Goal: Information Seeking & Learning: Learn about a topic

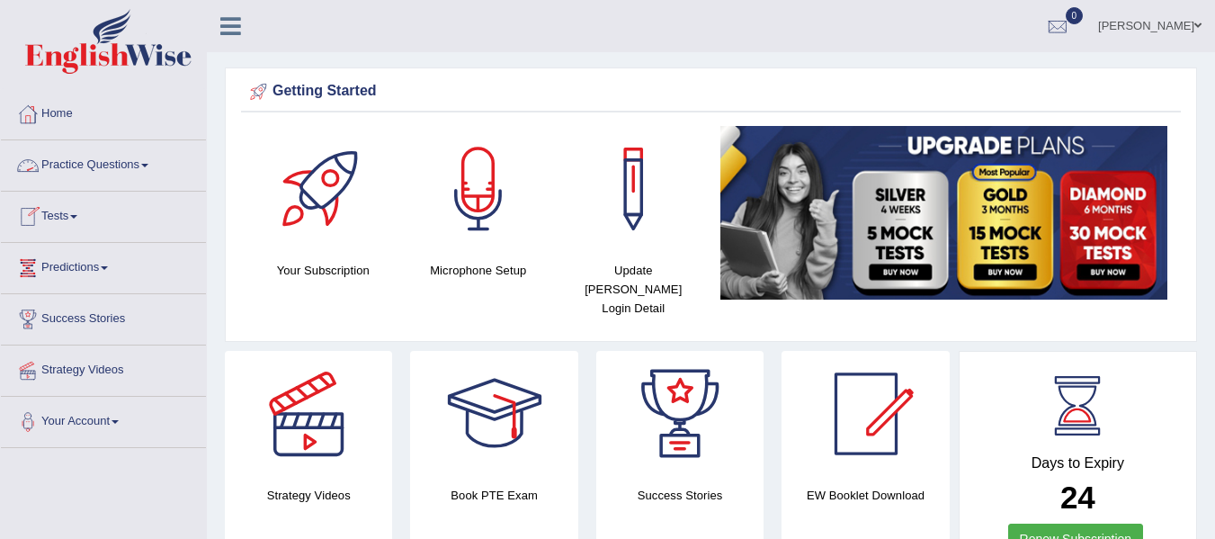
click at [146, 163] on link "Practice Questions" at bounding box center [103, 162] width 205 height 45
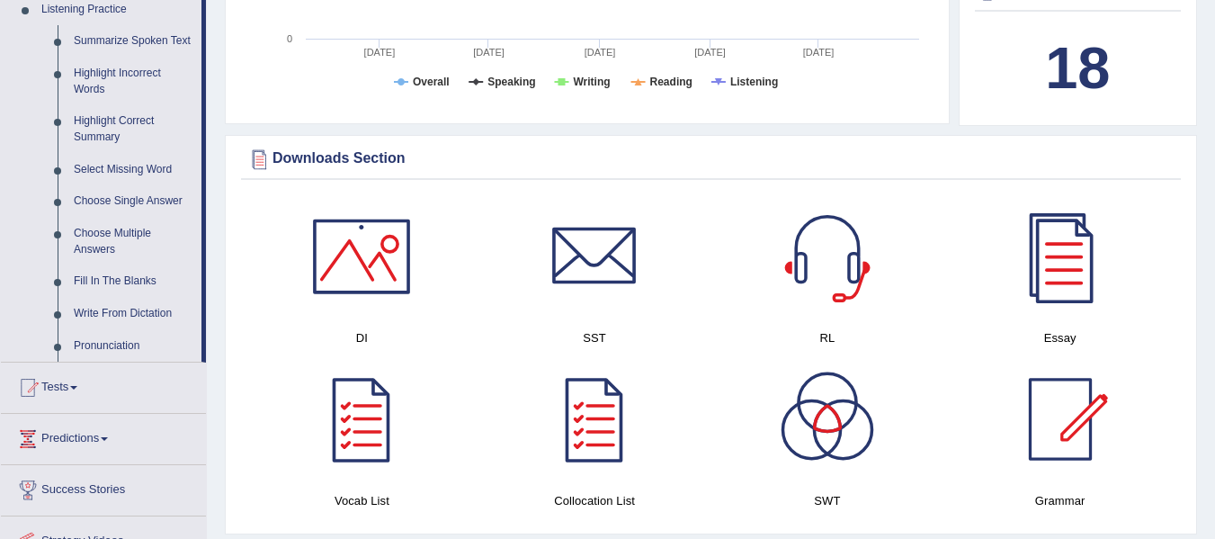
scroll to position [792, 0]
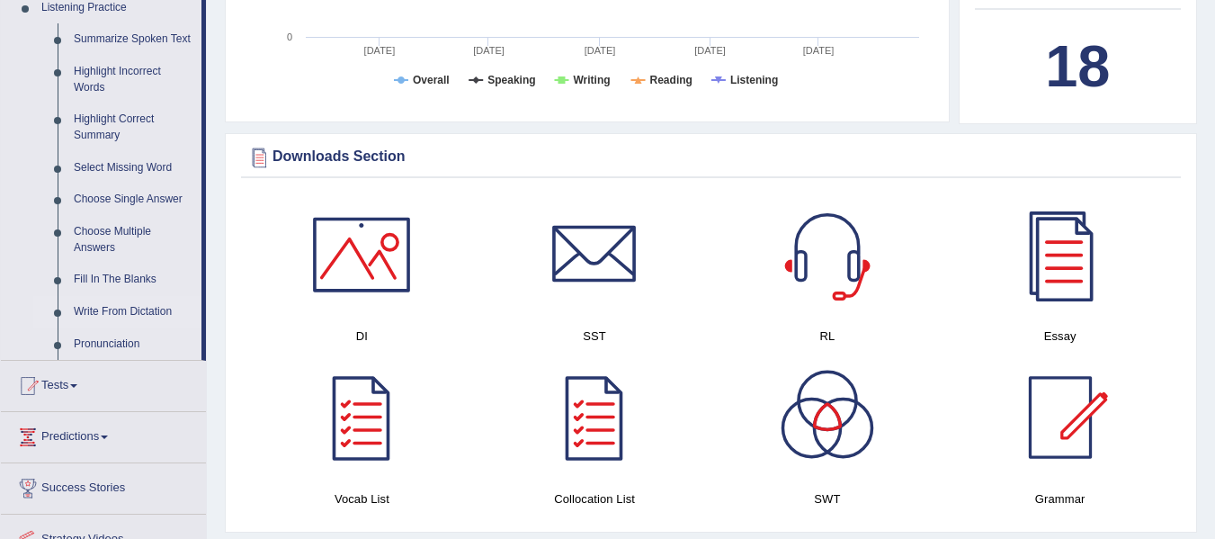
click at [148, 307] on link "Write From Dictation" at bounding box center [134, 312] width 136 height 32
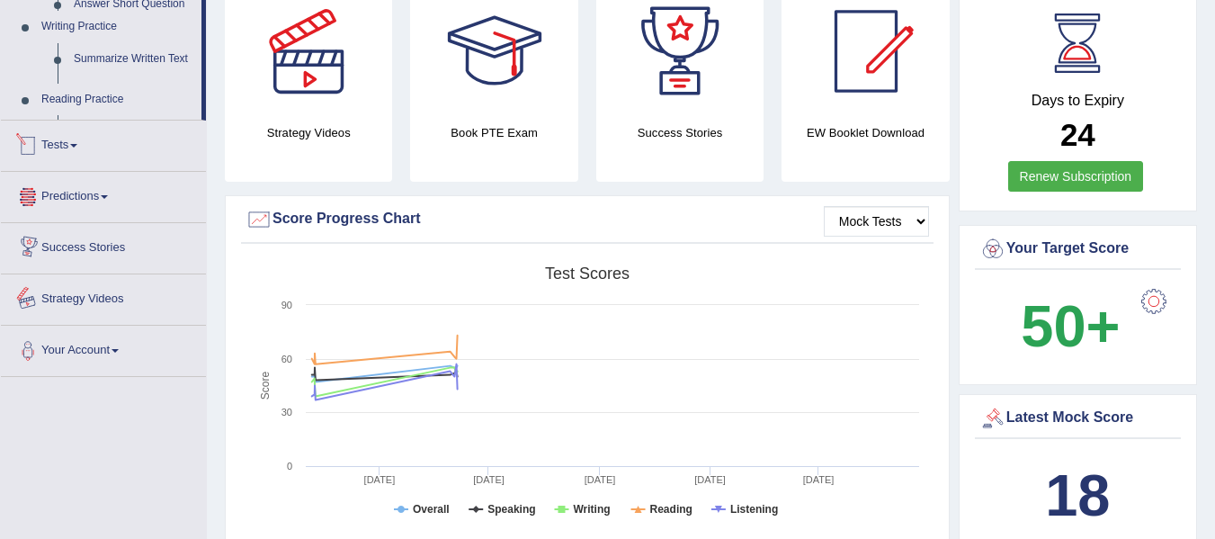
scroll to position [577, 0]
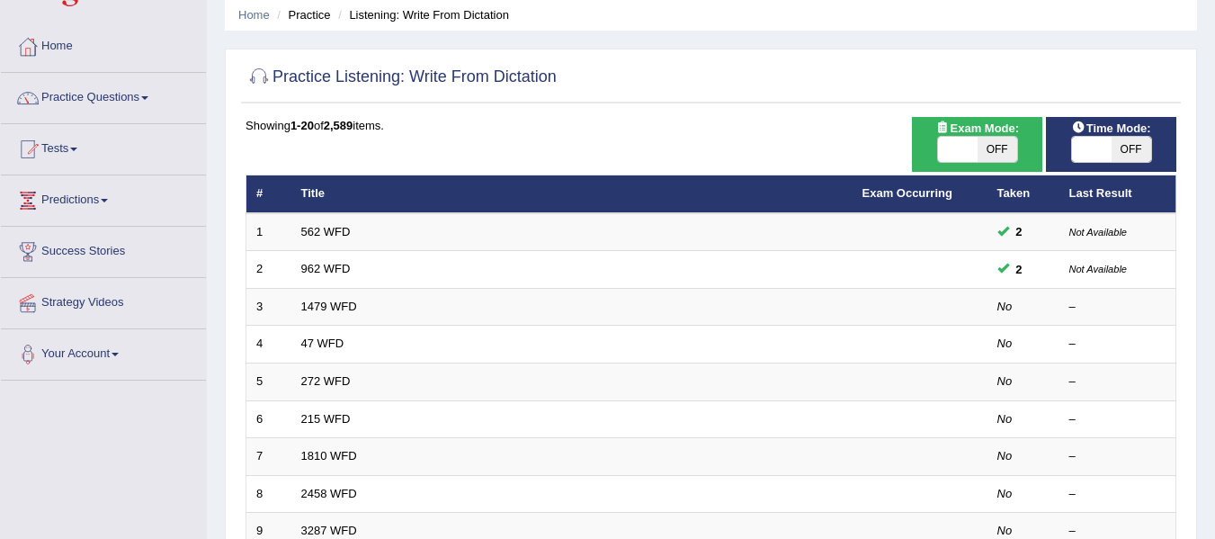
scroll to position [72, 0]
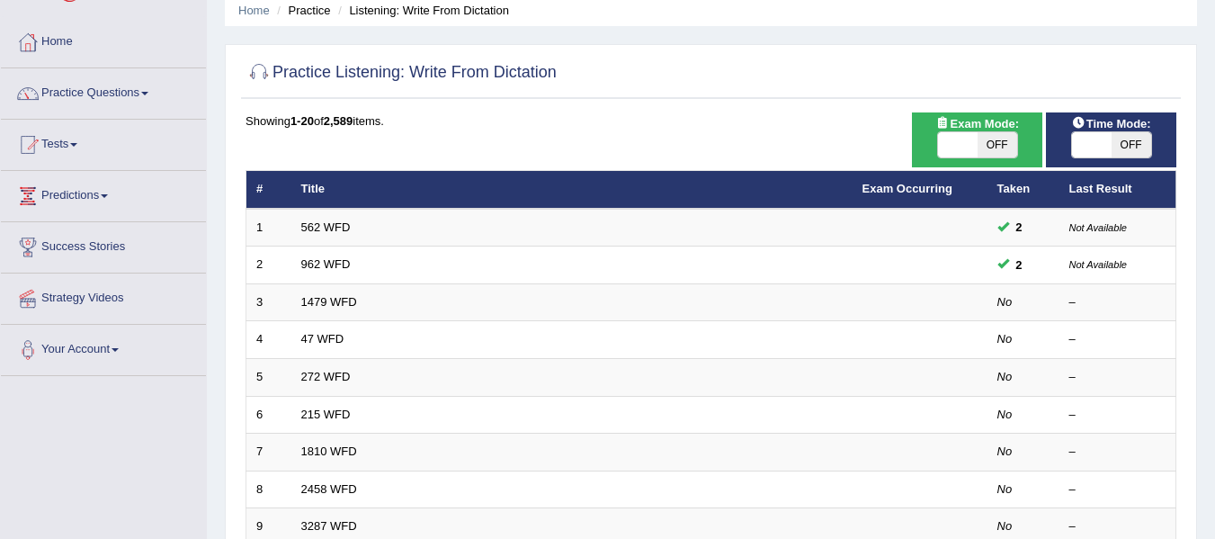
click at [1001, 136] on span "OFF" at bounding box center [998, 144] width 40 height 25
checkbox input "true"
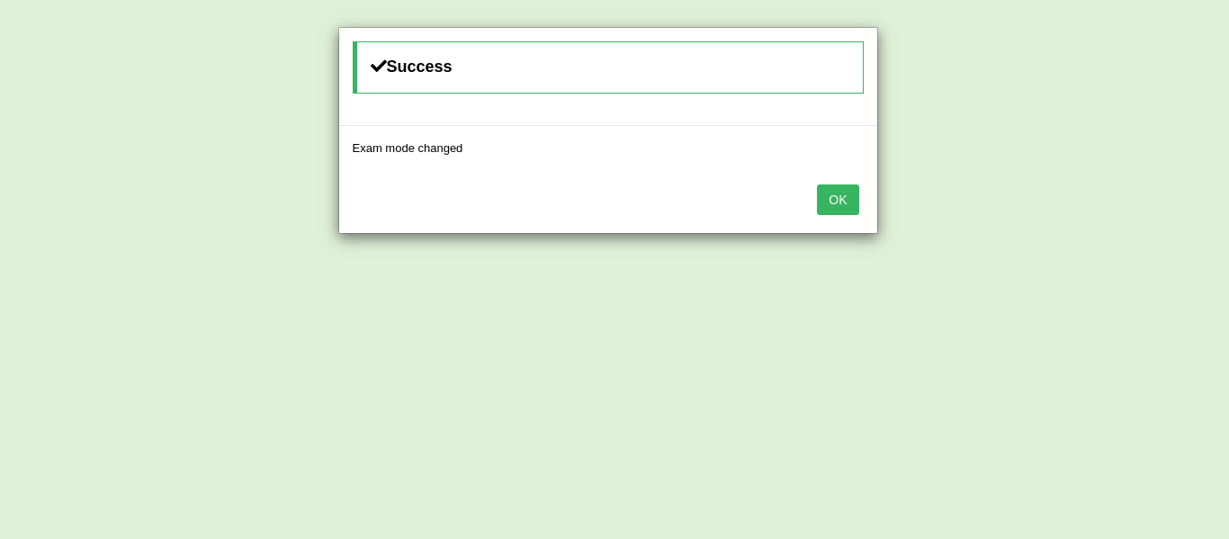
click at [845, 197] on button "OK" at bounding box center [837, 199] width 41 height 31
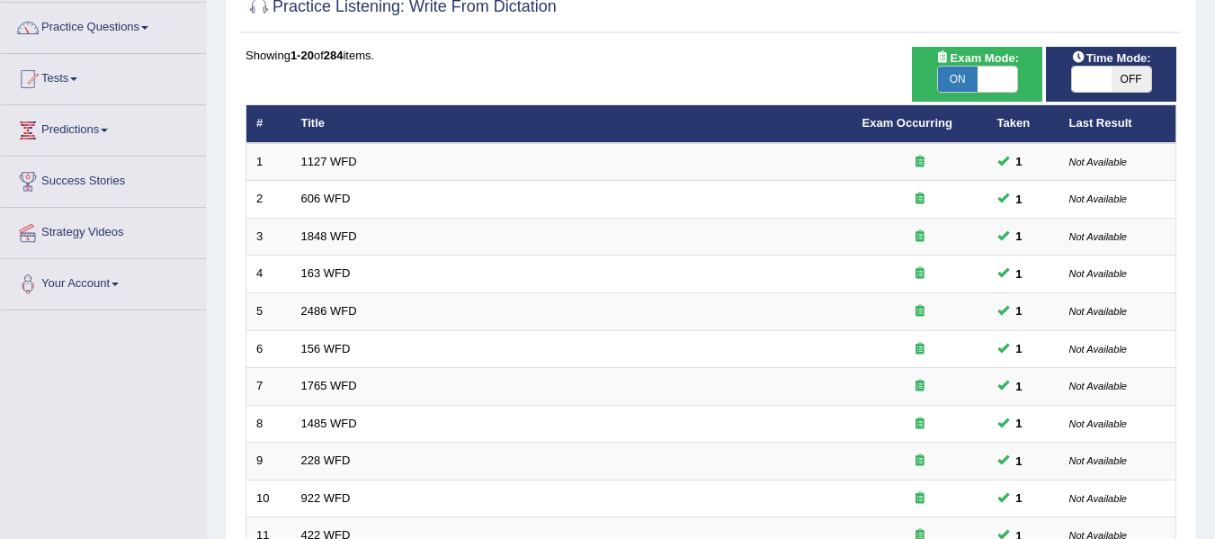
scroll to position [139, 0]
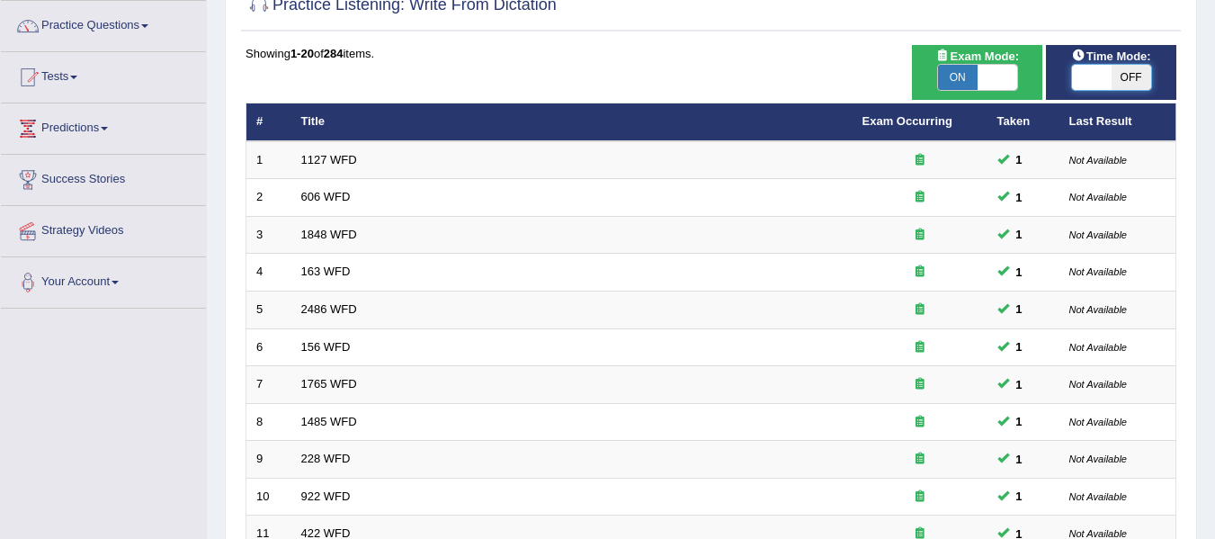
click at [1105, 81] on span at bounding box center [1092, 77] width 40 height 25
checkbox input "true"
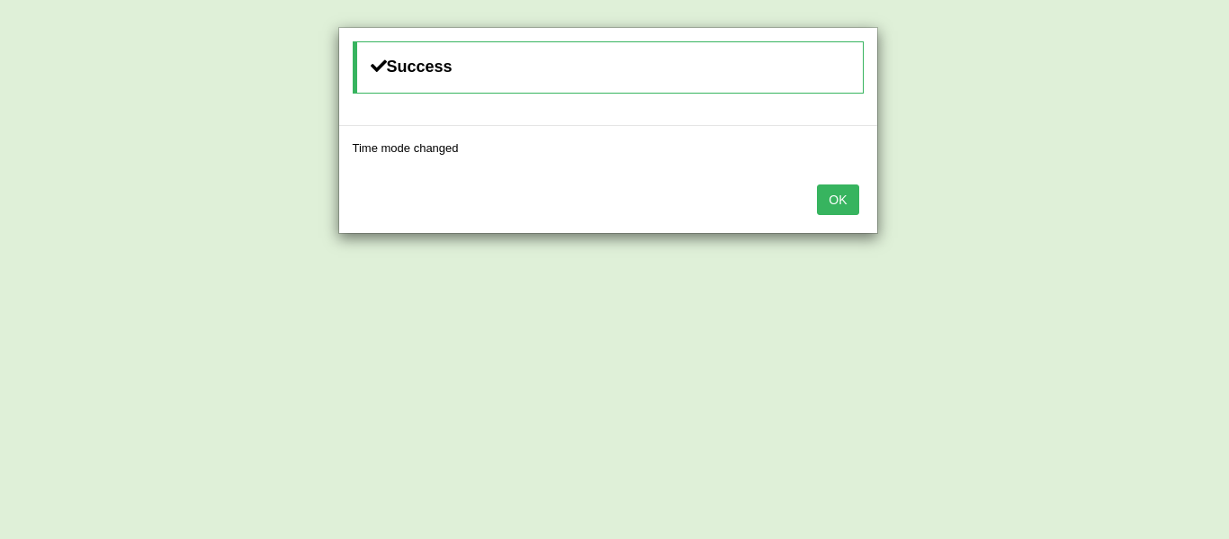
click at [854, 205] on button "OK" at bounding box center [837, 199] width 41 height 31
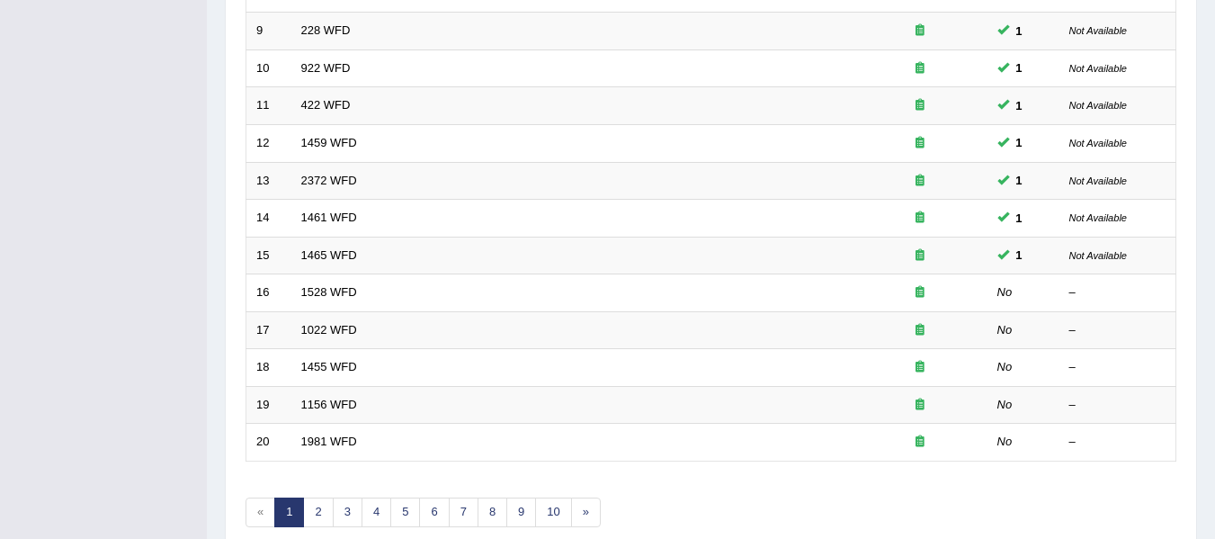
scroll to position [572, 0]
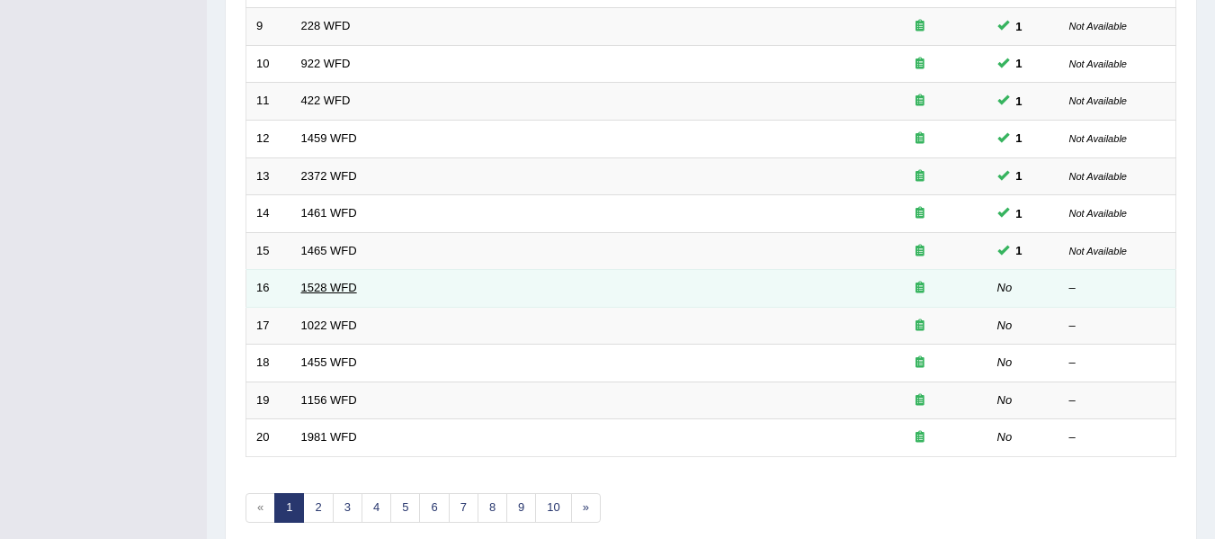
click at [314, 294] on link "1528 WFD" at bounding box center [329, 287] width 56 height 13
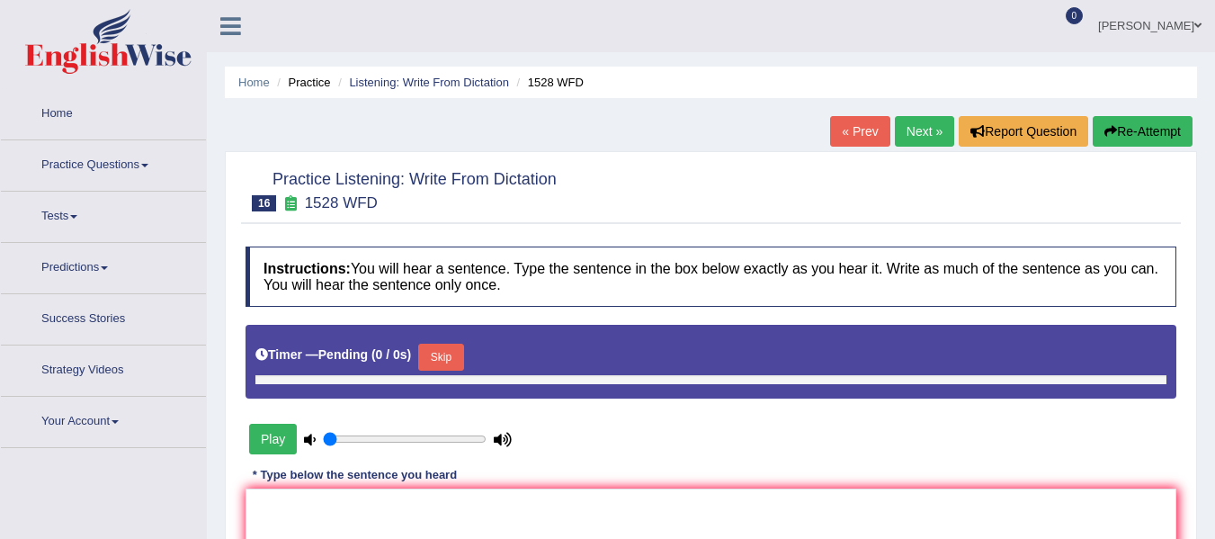
type input "0.65"
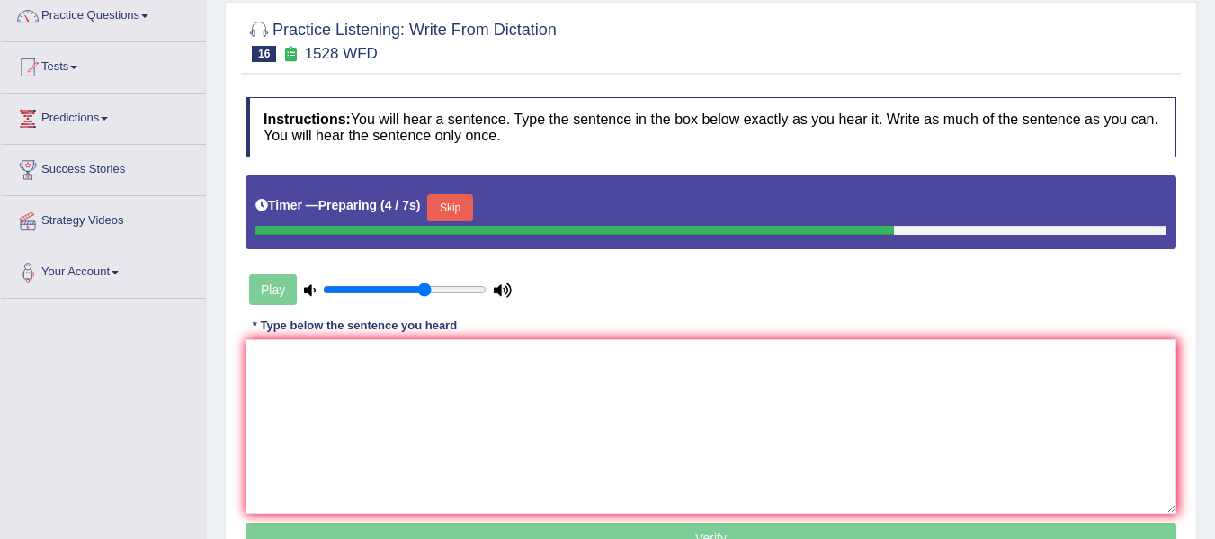
scroll to position [181, 0]
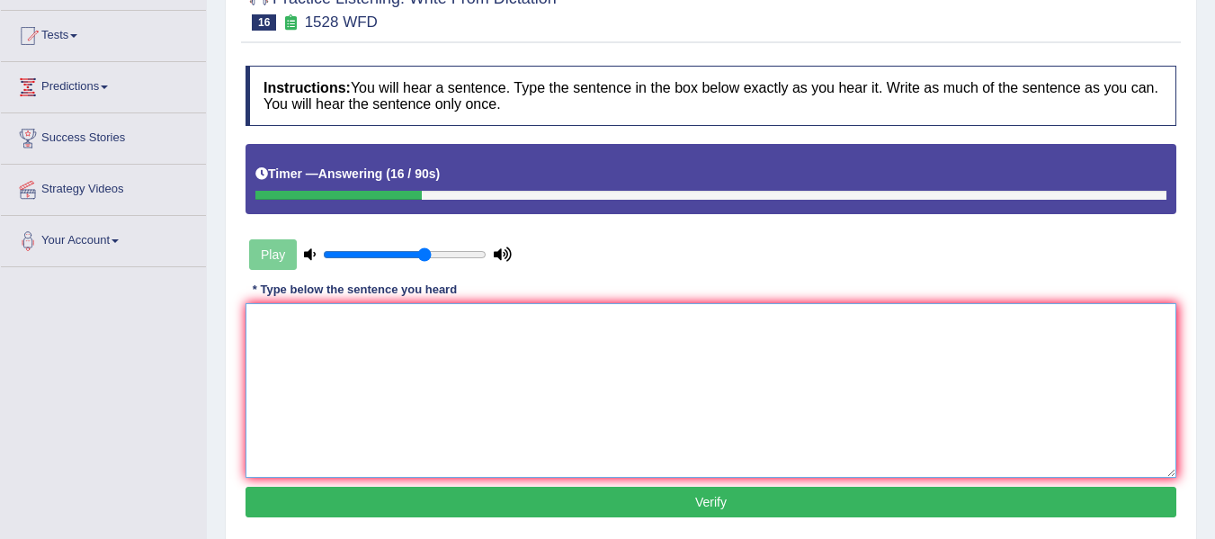
click at [319, 362] on textarea at bounding box center [711, 390] width 931 height 174
type textarea "w"
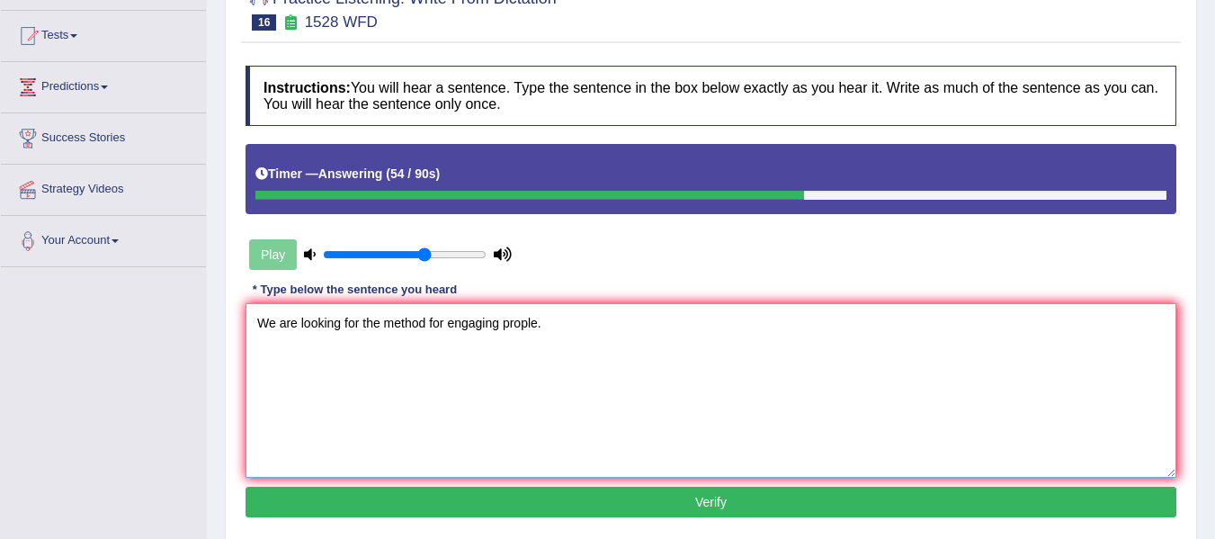
click at [447, 327] on textarea "We are looking for the method for engaging prople." at bounding box center [711, 390] width 931 height 174
type textarea "We are looking for the method for methods engaging prople."
click at [697, 498] on button "Verify" at bounding box center [711, 502] width 931 height 31
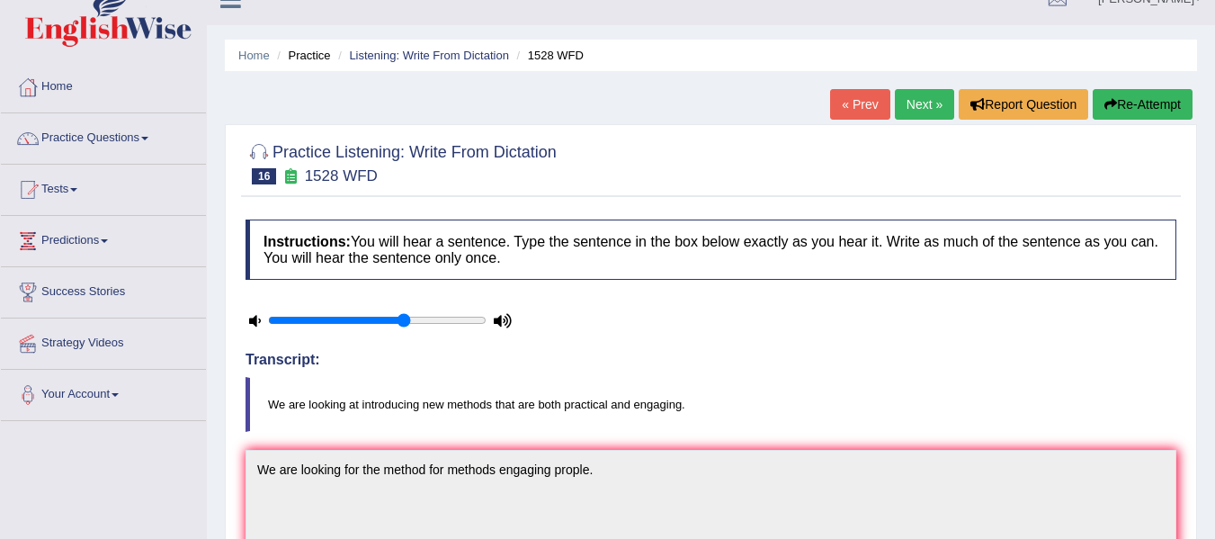
scroll to position [25, 0]
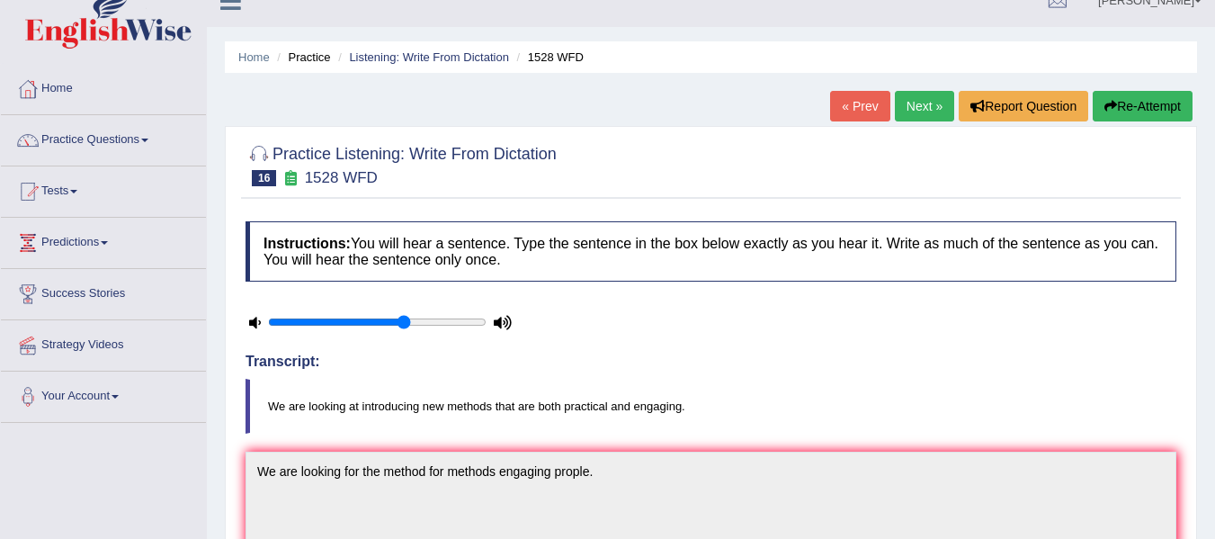
click at [917, 96] on link "Next »" at bounding box center [924, 106] width 59 height 31
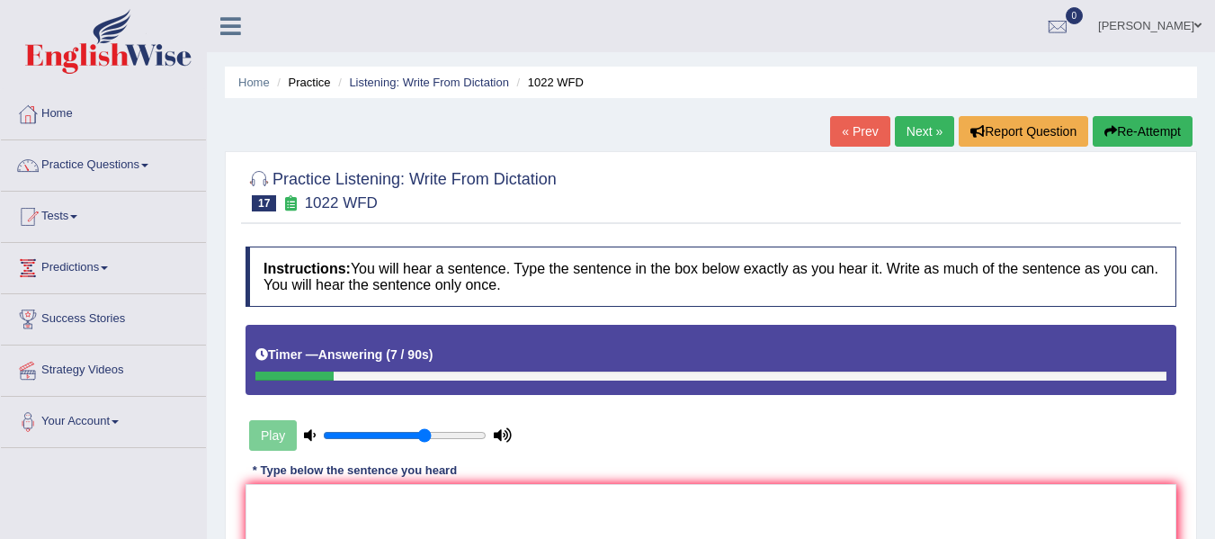
click at [268, 378] on div at bounding box center [294, 375] width 78 height 9
click at [1108, 137] on icon "button" at bounding box center [1111, 131] width 13 height 13
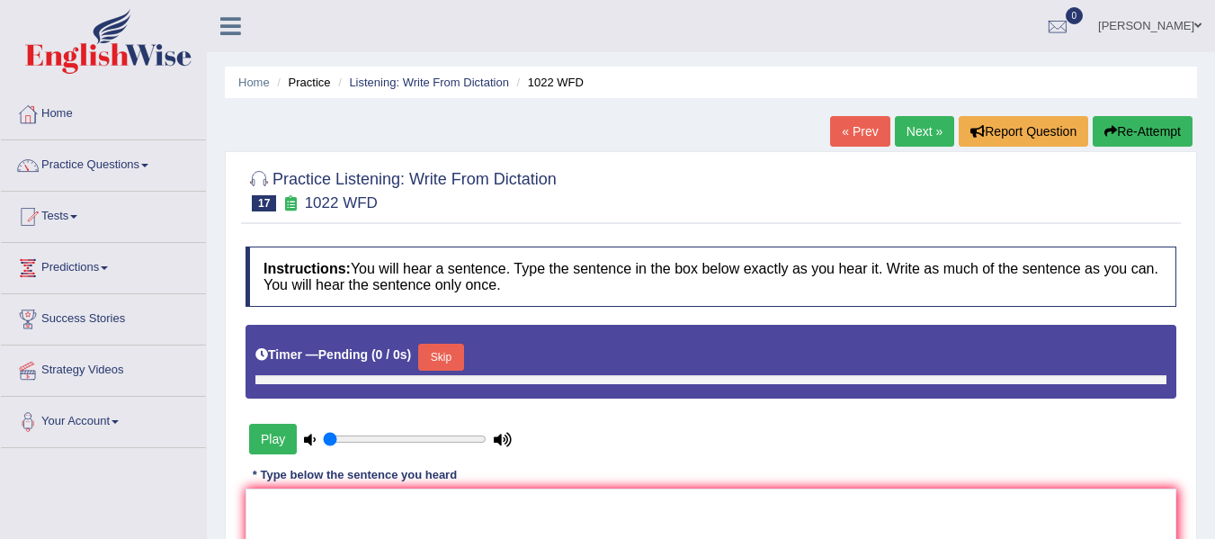
type input "0.65"
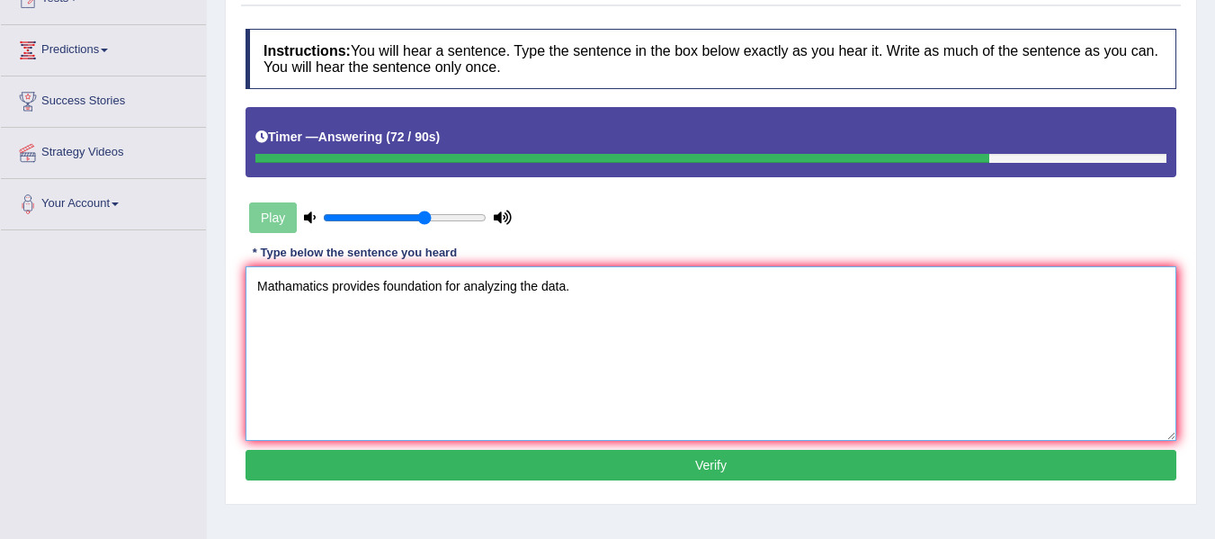
scroll to position [228, 0]
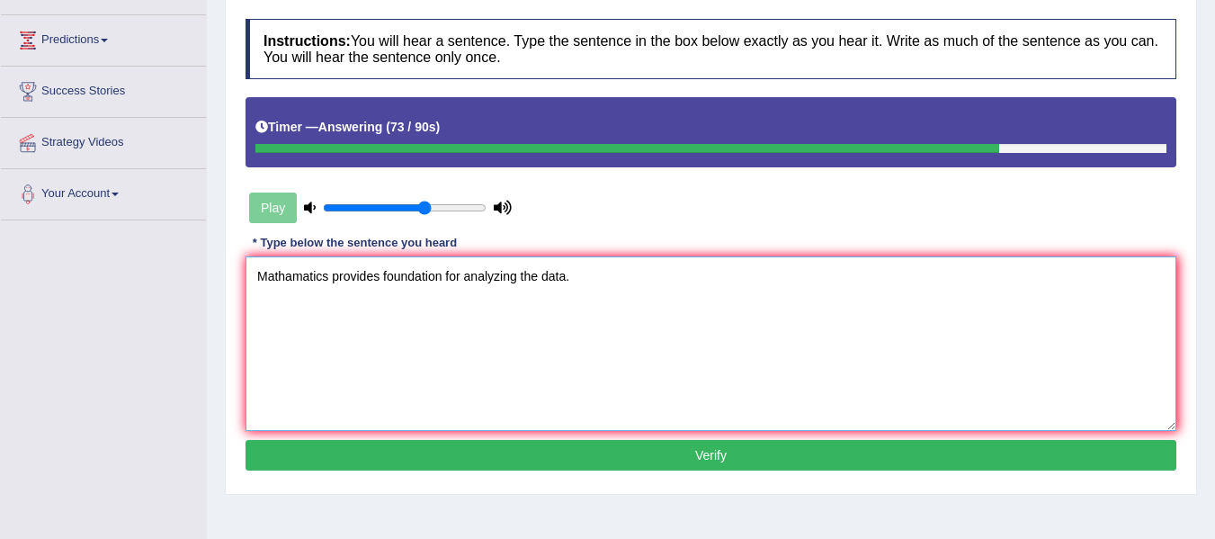
type textarea "Mathamatics provides foundation for analyzing the data."
click at [989, 468] on button "Verify" at bounding box center [711, 455] width 931 height 31
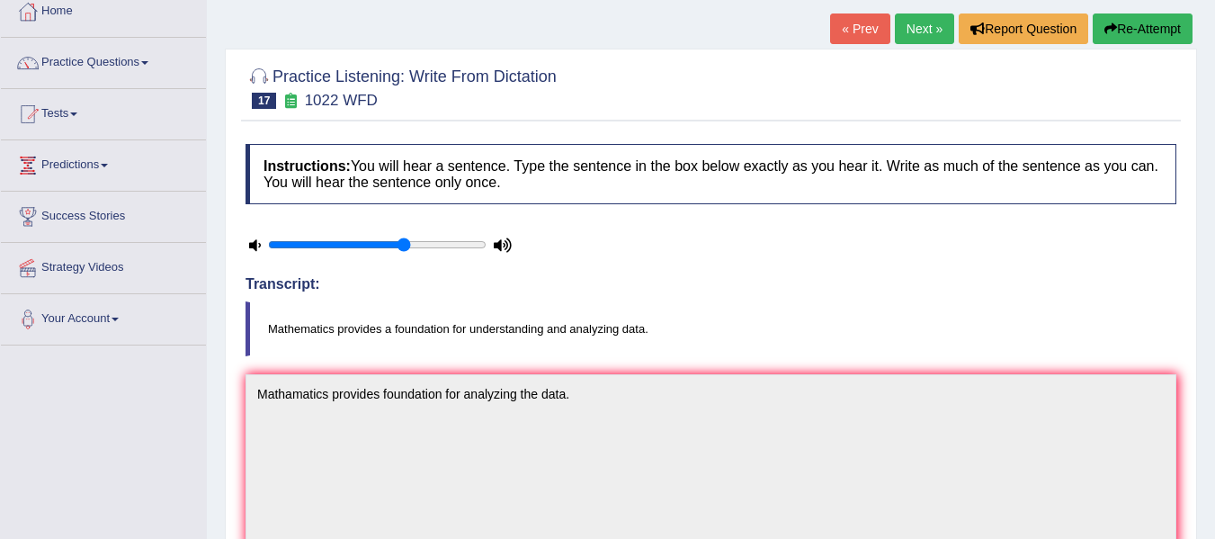
scroll to position [52, 0]
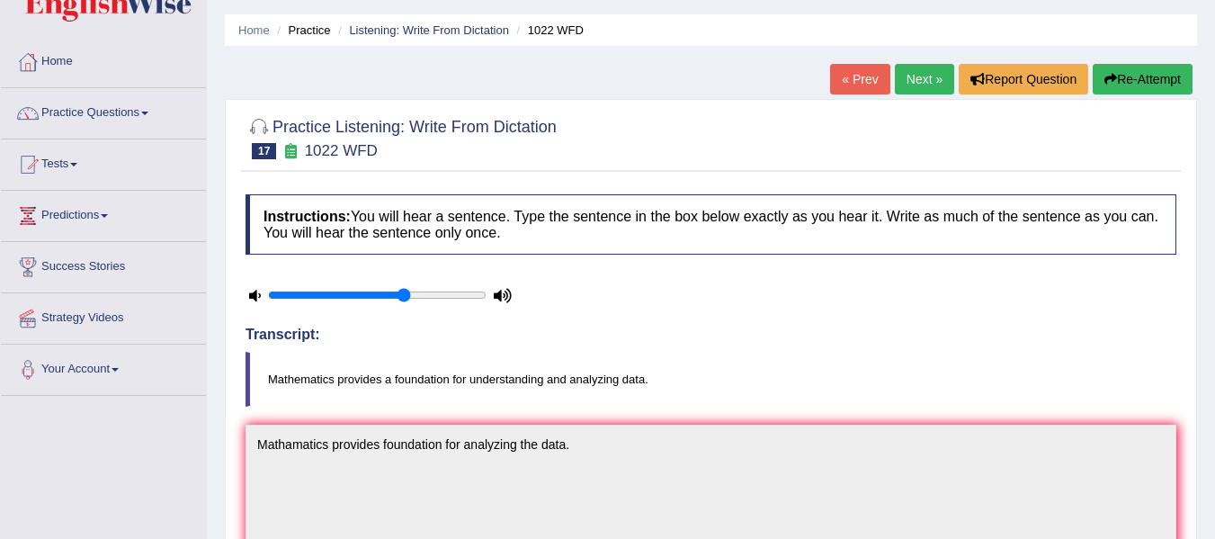
click at [917, 94] on link "Next »" at bounding box center [924, 79] width 59 height 31
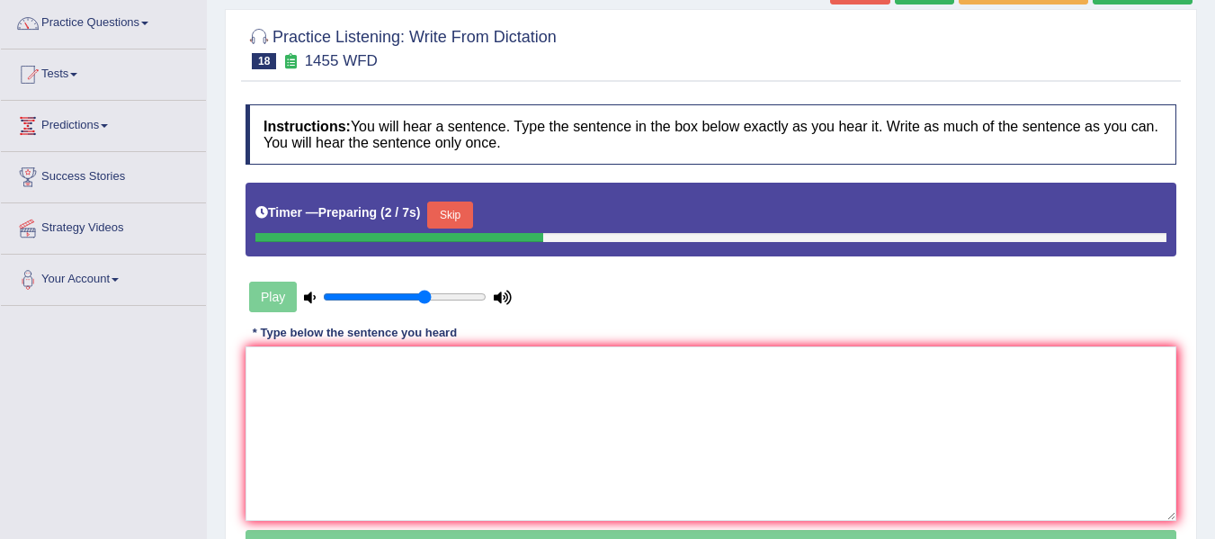
scroll to position [148, 0]
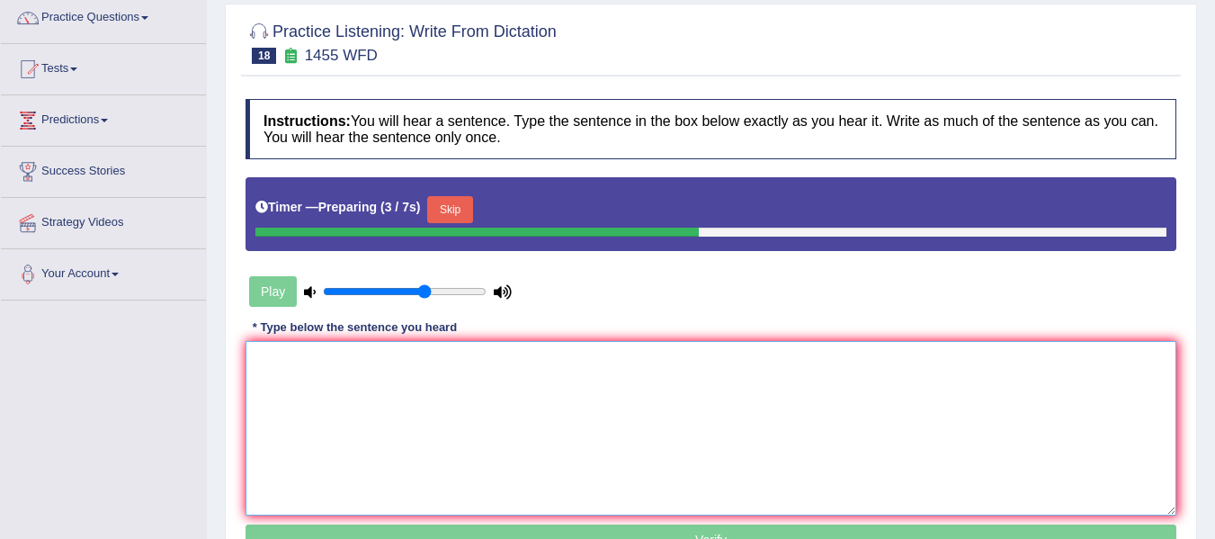
click at [344, 391] on textarea at bounding box center [711, 428] width 931 height 174
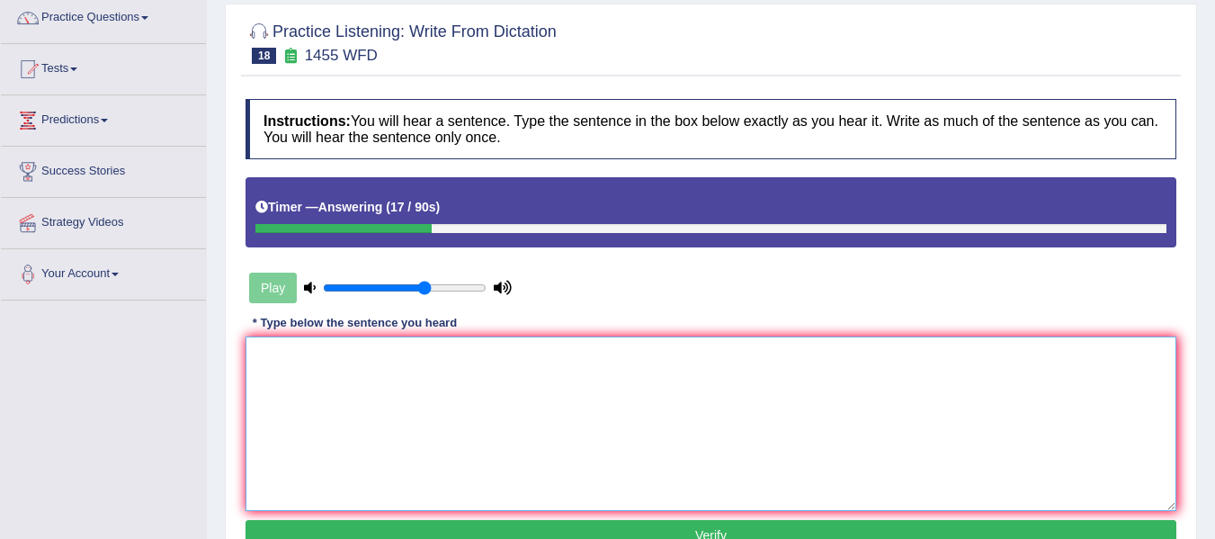
click at [344, 391] on textarea at bounding box center [711, 423] width 931 height 174
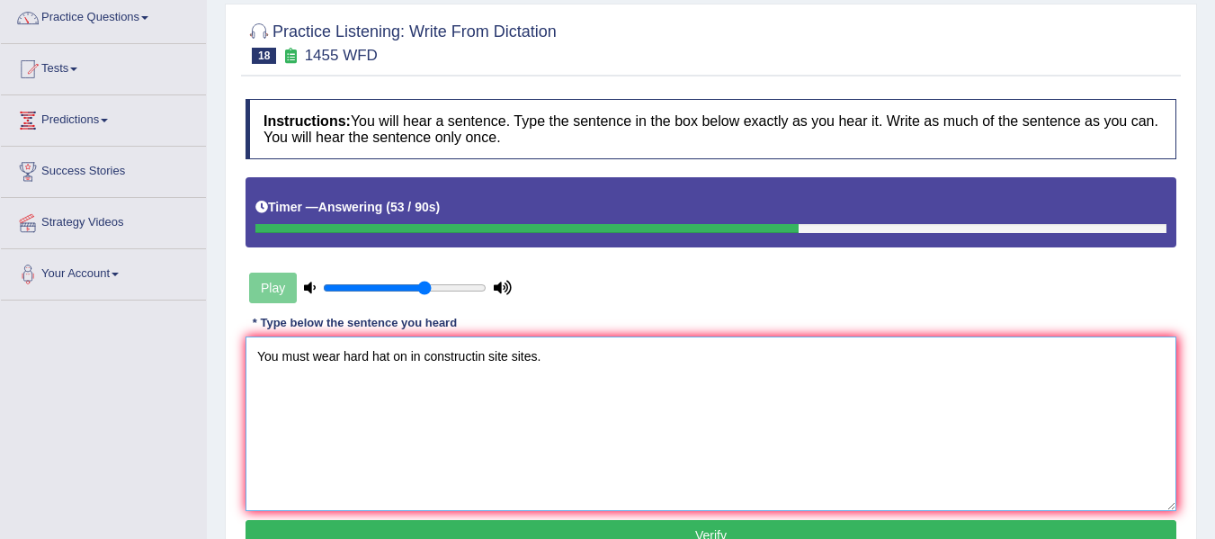
click at [478, 354] on textarea "You must wear hard hat on in constructin site sites." at bounding box center [711, 423] width 931 height 174
click at [565, 363] on textarea "You must wear hard hat on in construction site sites." at bounding box center [711, 423] width 931 height 174
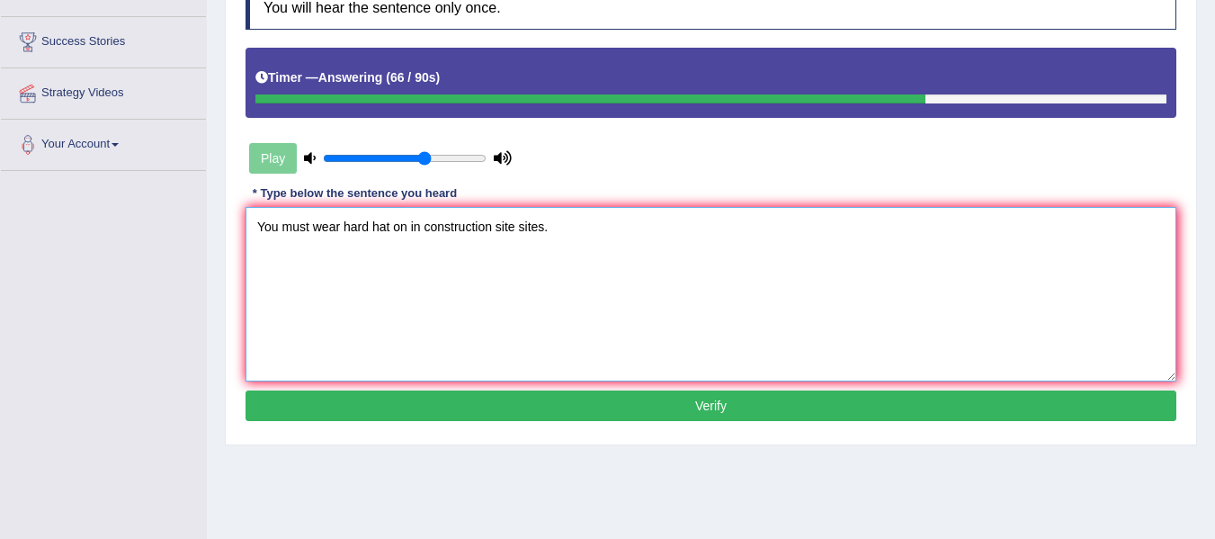
scroll to position [278, 0]
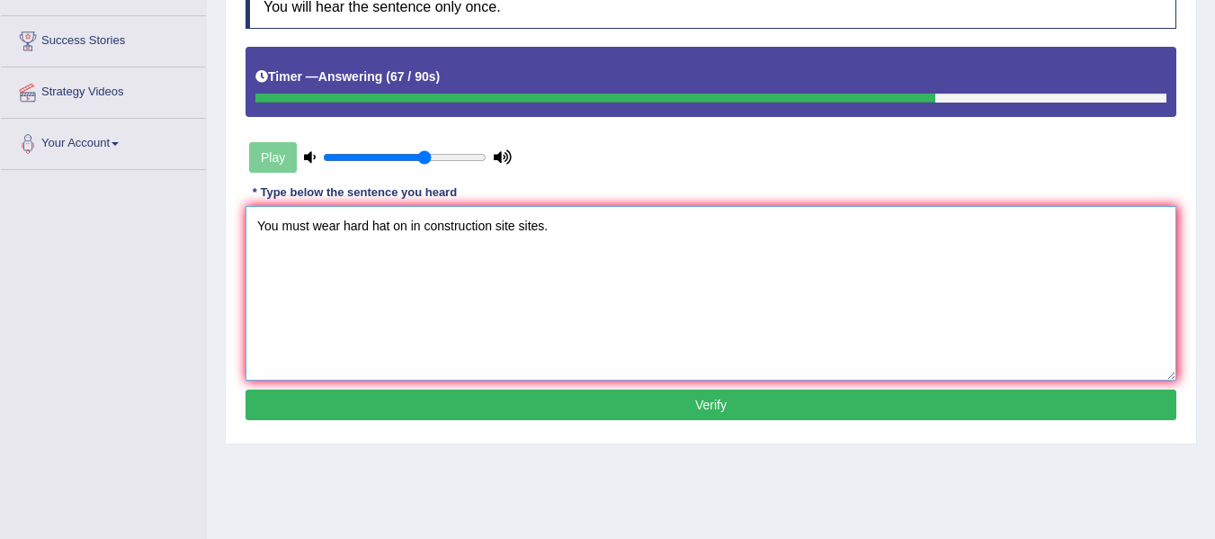
type textarea "You must wear hard hat on in construction site sites."
click at [769, 408] on button "Verify" at bounding box center [711, 404] width 931 height 31
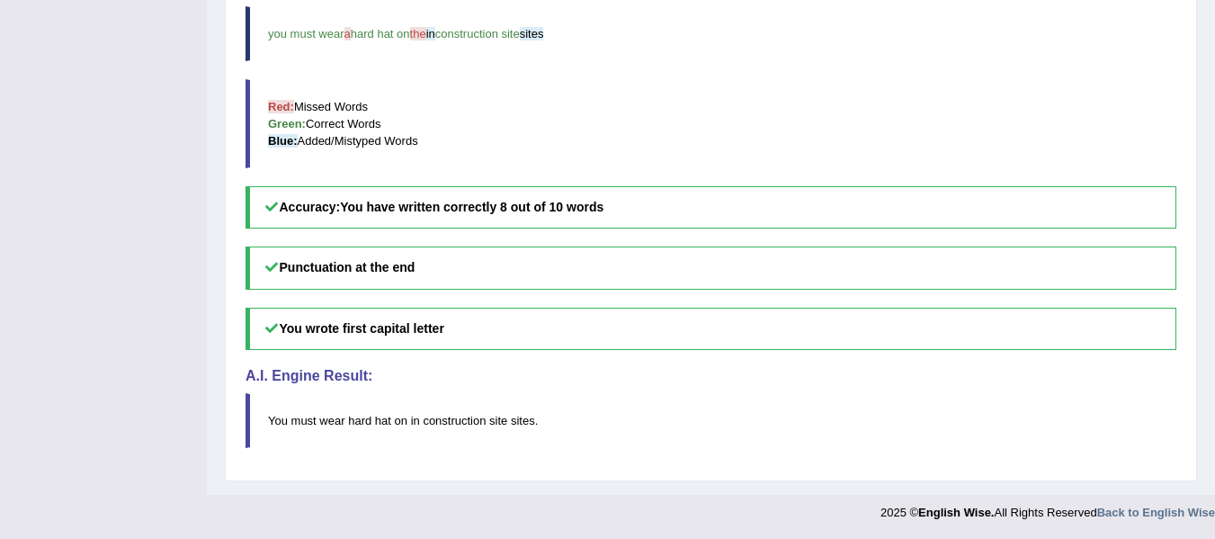
scroll to position [680, 0]
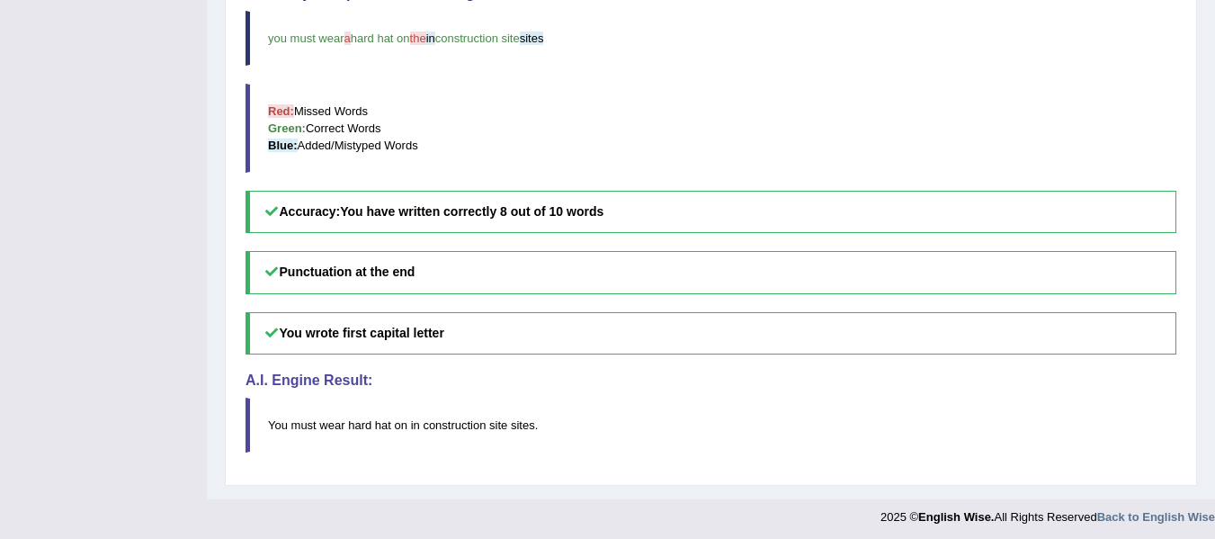
click at [396, 439] on blockquote "You must wear hard hat on in construction site sites ." at bounding box center [711, 425] width 931 height 55
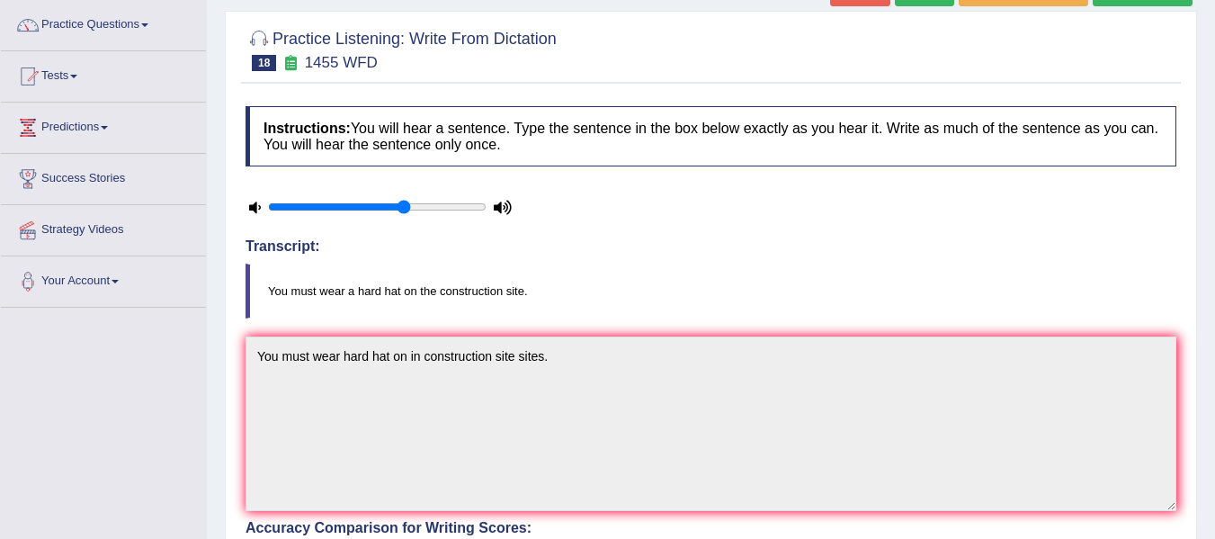
scroll to position [104, 0]
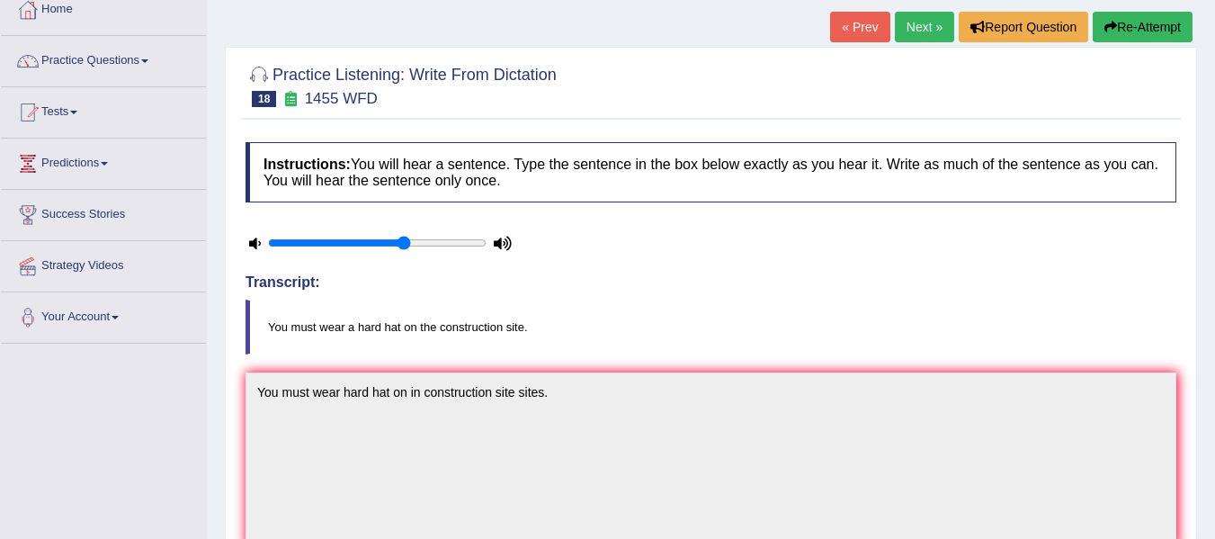
click at [912, 26] on link "Next »" at bounding box center [924, 27] width 59 height 31
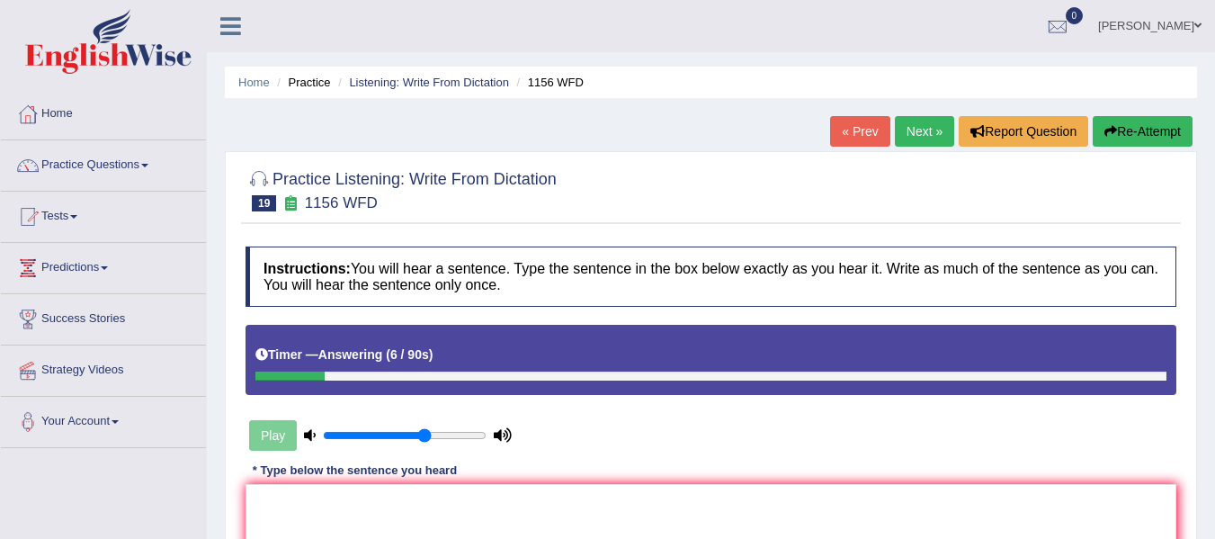
click at [262, 371] on div at bounding box center [289, 375] width 69 height 9
click at [1137, 134] on button "Re-Attempt" at bounding box center [1143, 131] width 100 height 31
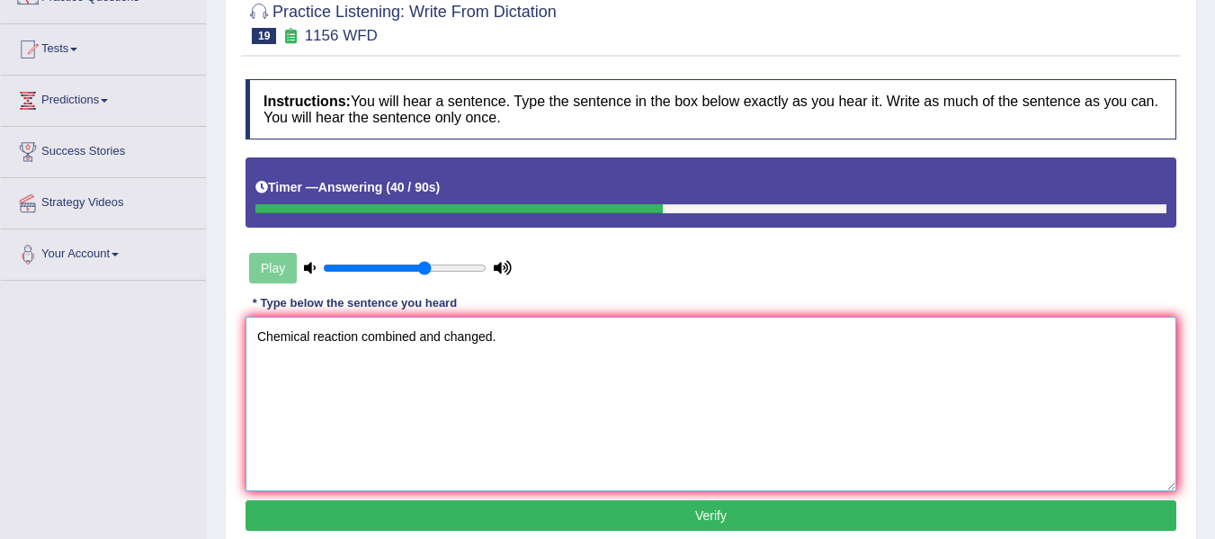
scroll to position [203, 0]
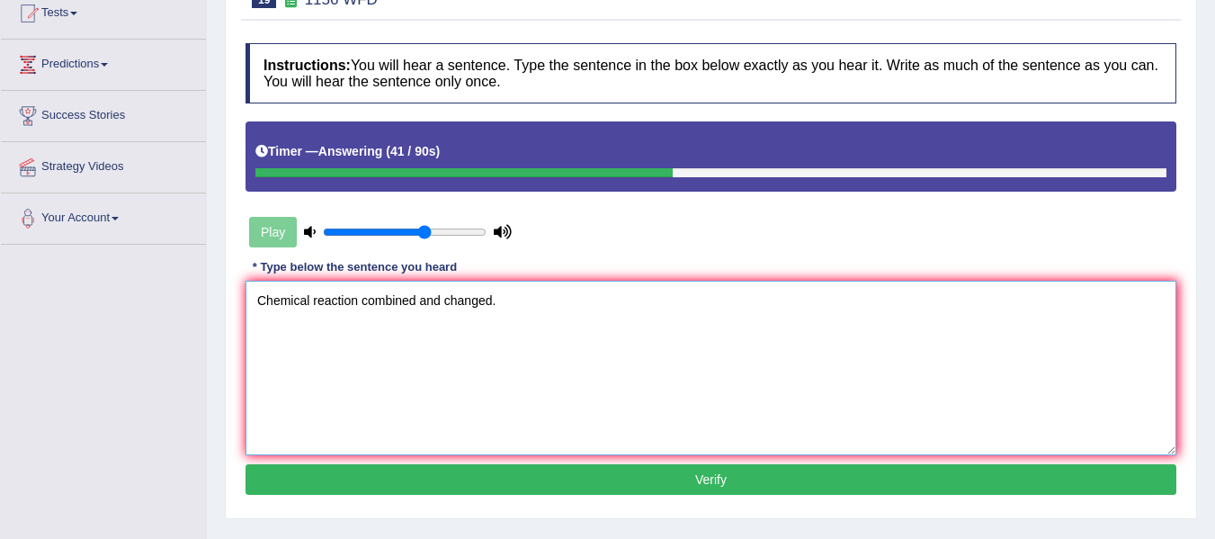
type textarea "Chemical reaction combined and changed."
click at [874, 485] on button "Verify" at bounding box center [711, 479] width 931 height 31
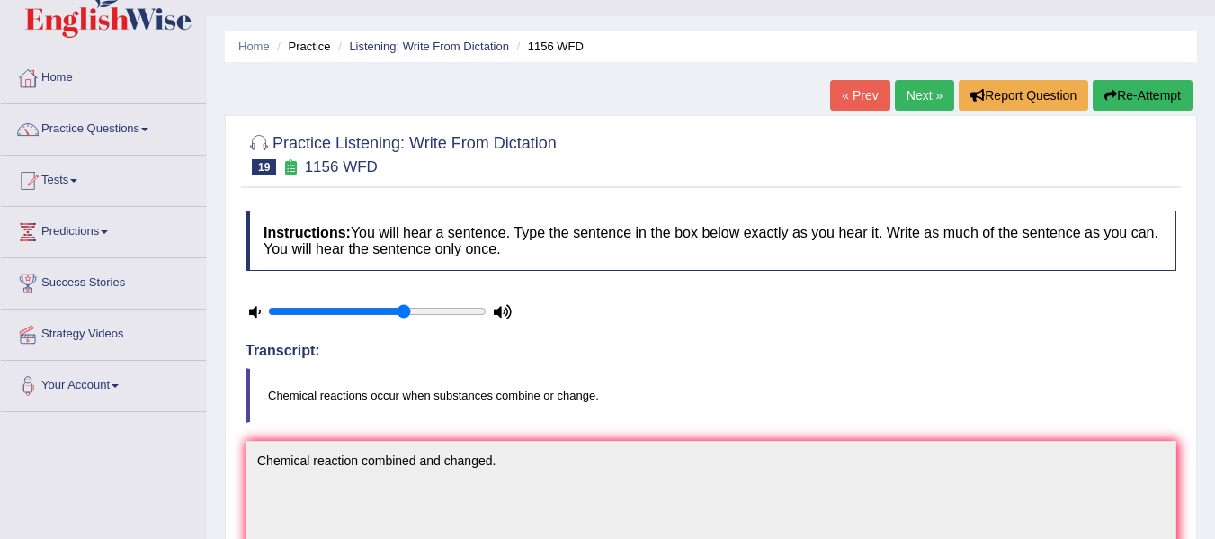
scroll to position [0, 0]
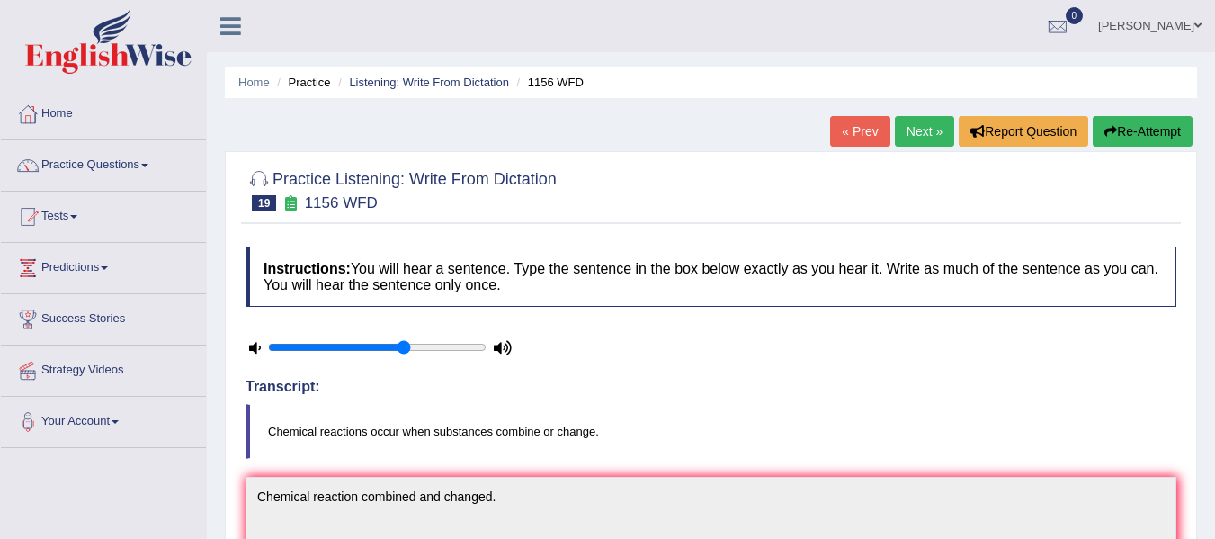
click at [925, 142] on link "Next »" at bounding box center [924, 131] width 59 height 31
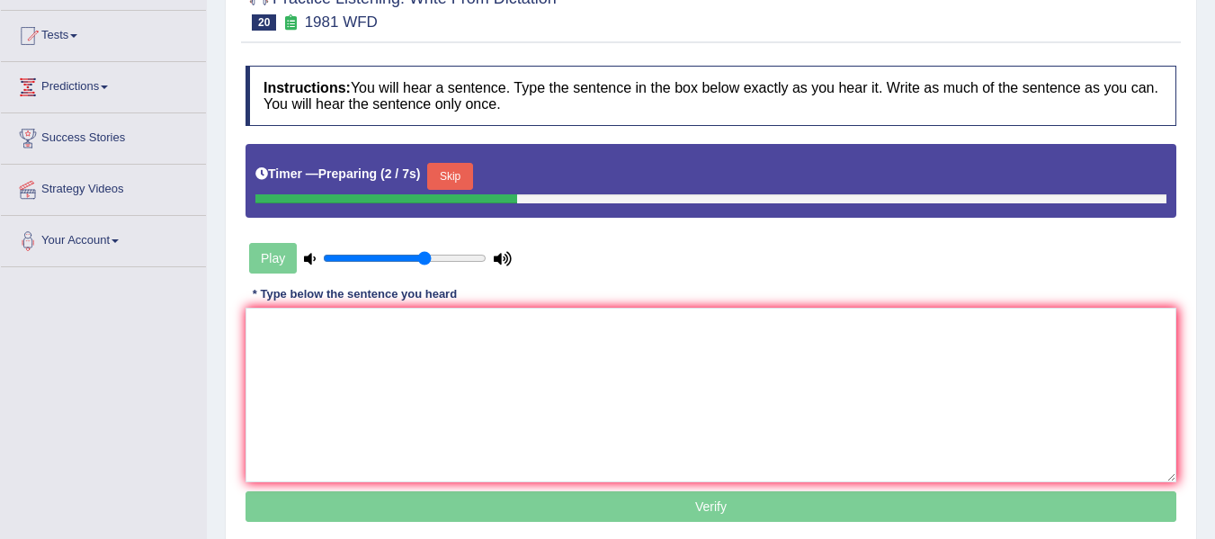
scroll to position [203, 0]
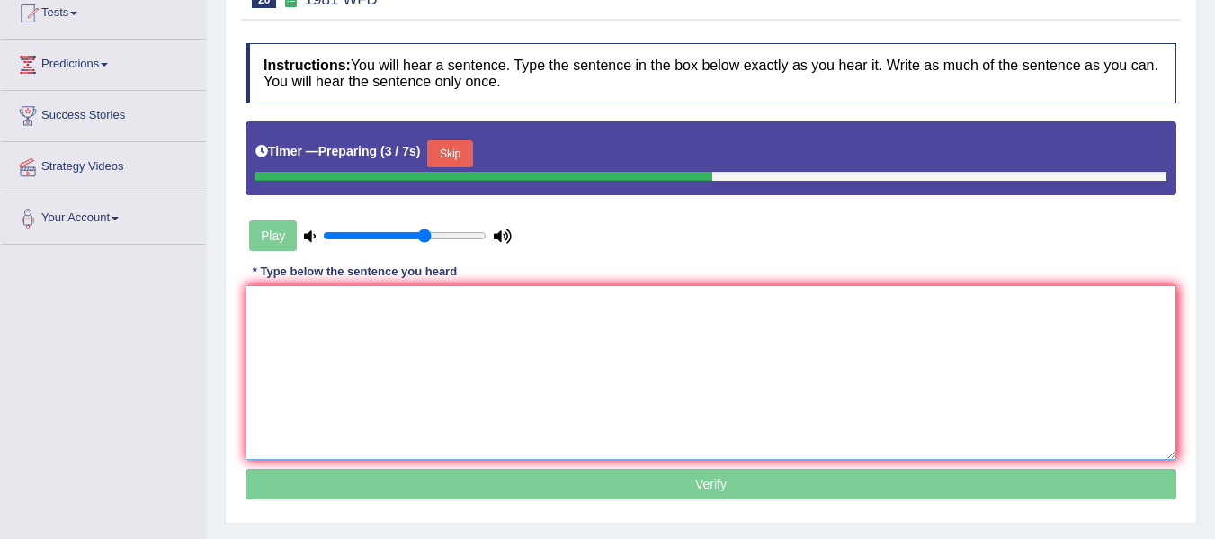
click at [335, 312] on textarea at bounding box center [711, 372] width 931 height 174
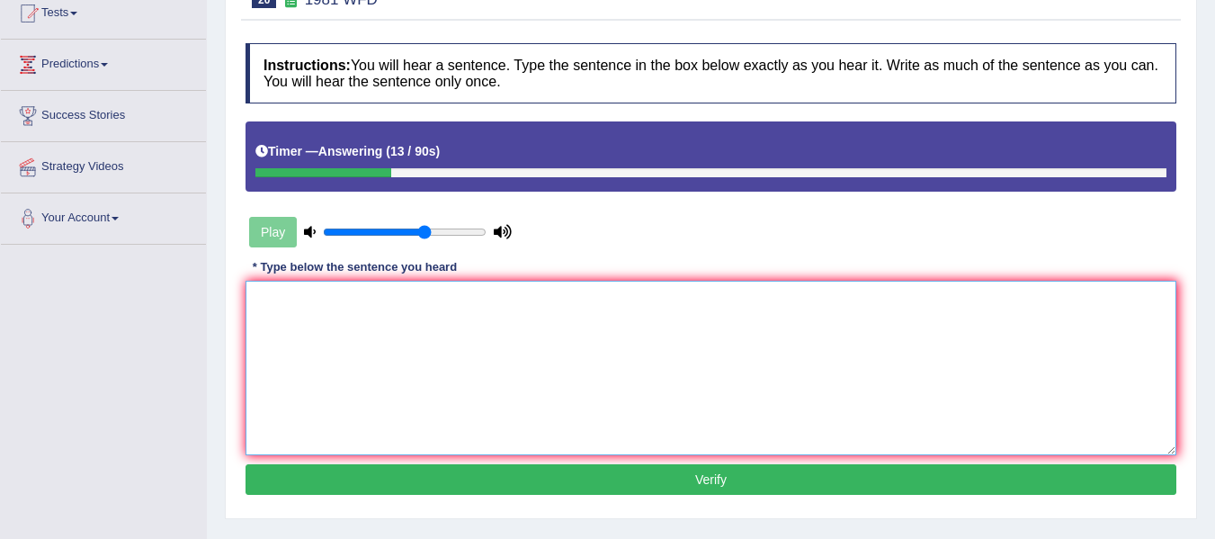
scroll to position [0, 0]
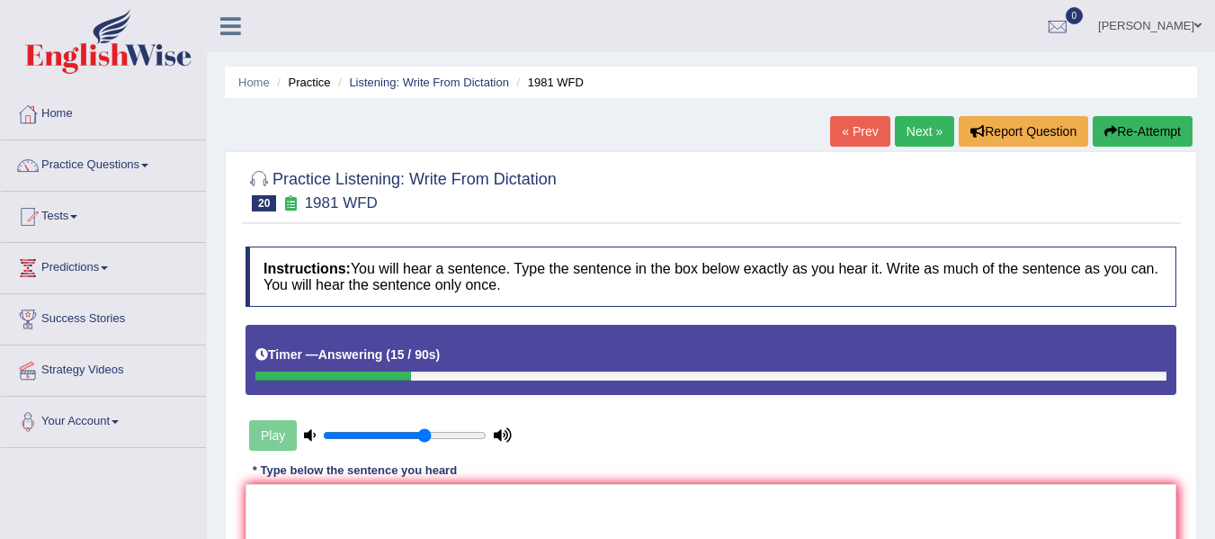
click at [1123, 124] on button "Re-Attempt" at bounding box center [1143, 131] width 100 height 31
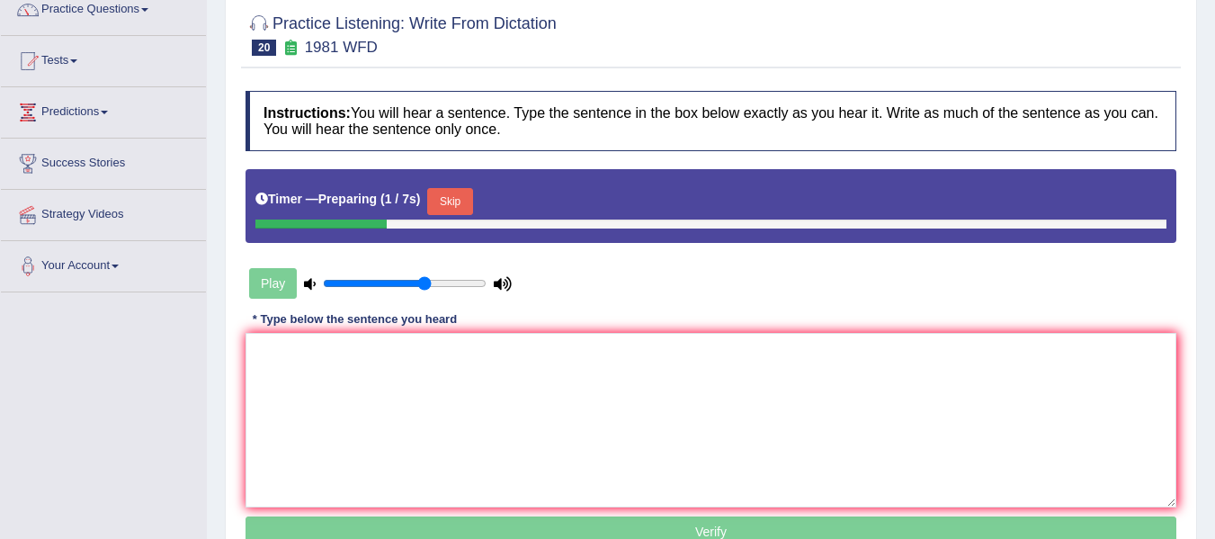
scroll to position [183, 0]
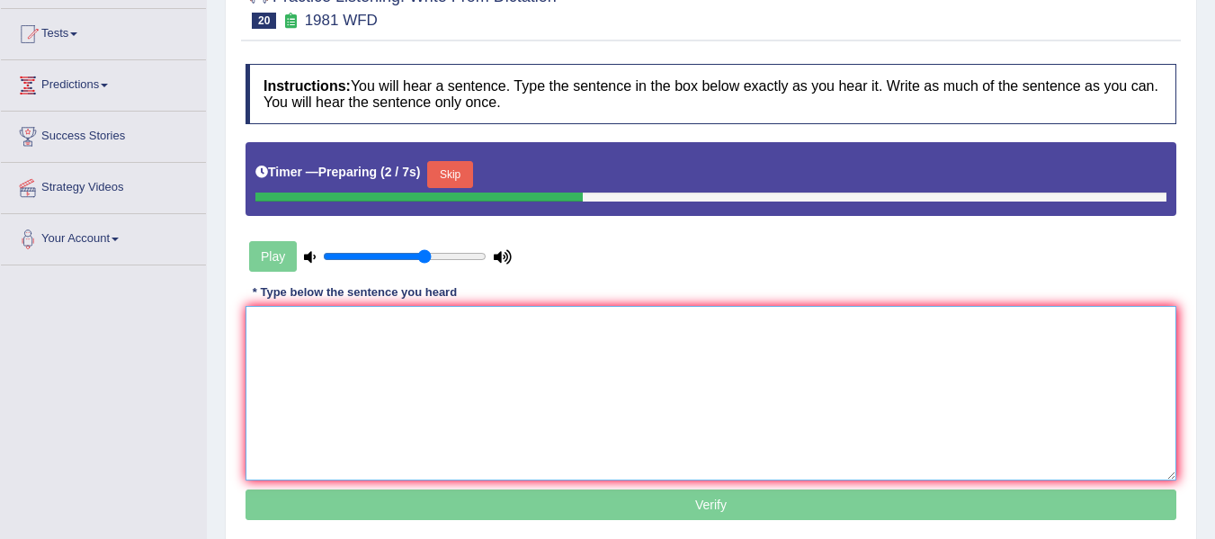
click at [314, 357] on textarea at bounding box center [711, 393] width 931 height 174
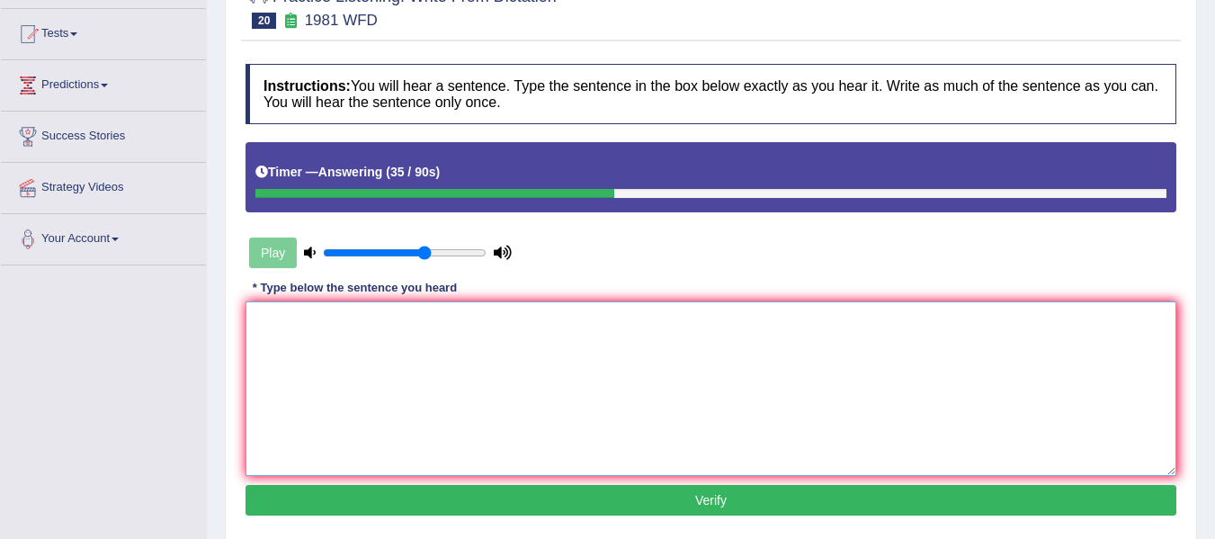
click at [312, 357] on textarea at bounding box center [711, 388] width 931 height 174
type textarea "S"
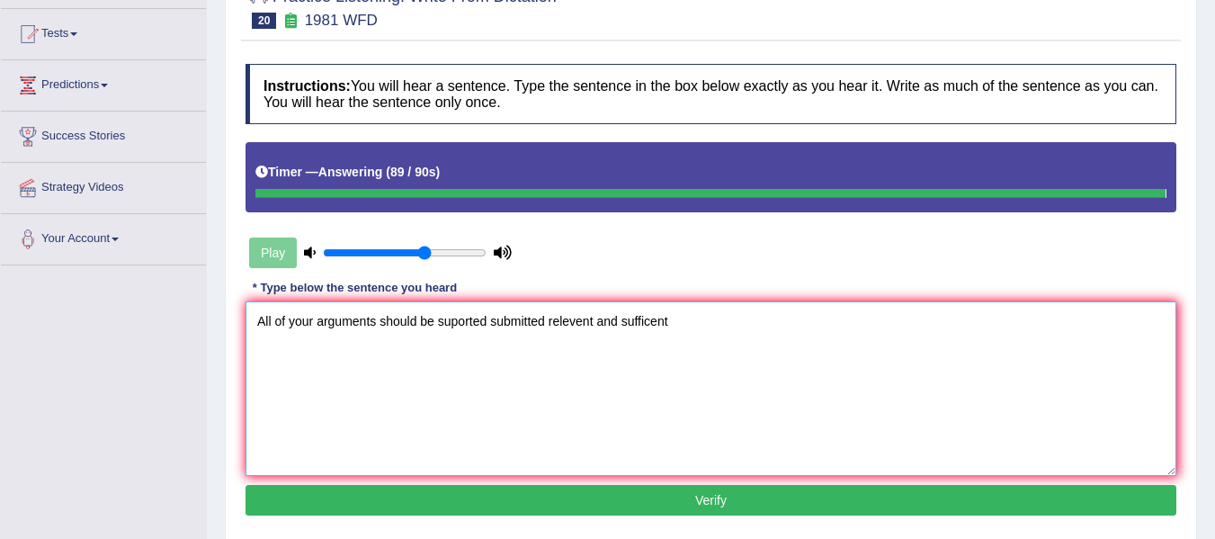
type textarea "All of your arguments should be suported submitted relevent and sufficent"
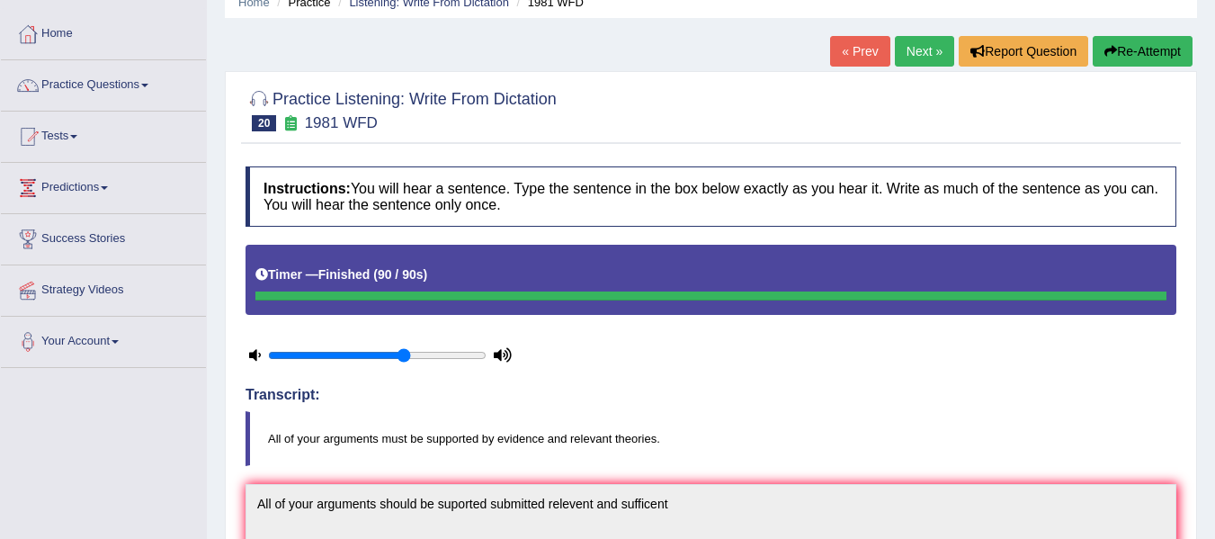
scroll to position [78, 0]
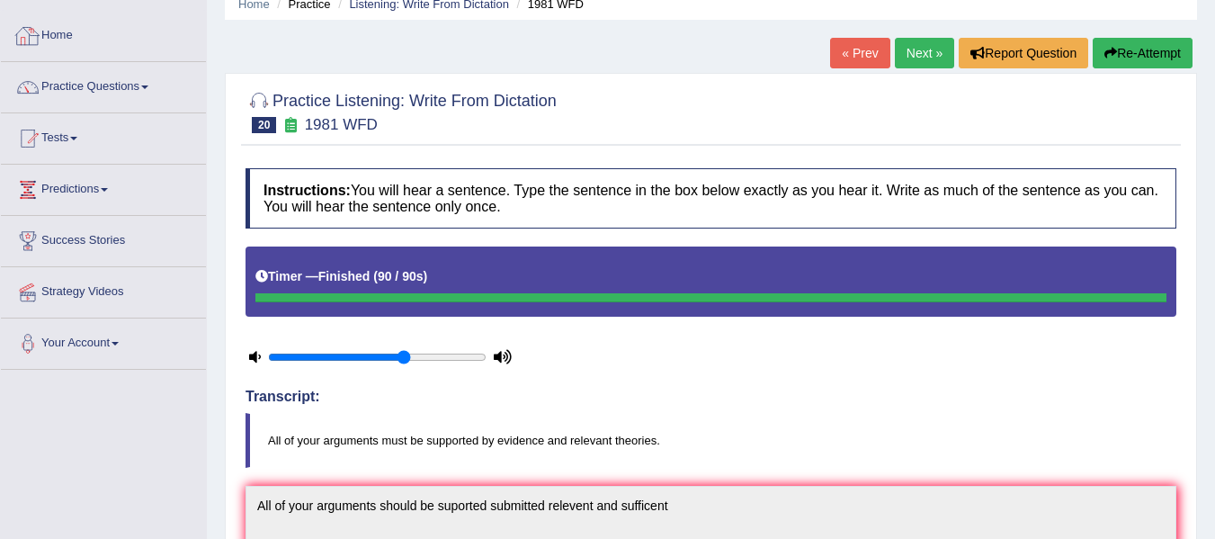
click at [64, 31] on link "Home" at bounding box center [103, 33] width 205 height 45
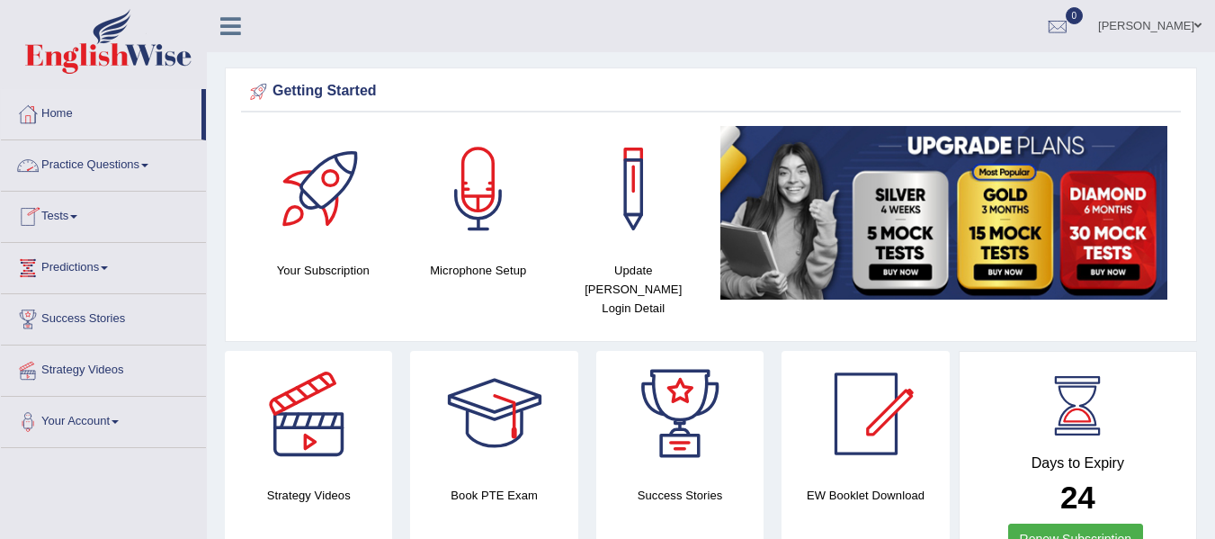
click at [152, 171] on link "Practice Questions" at bounding box center [103, 162] width 205 height 45
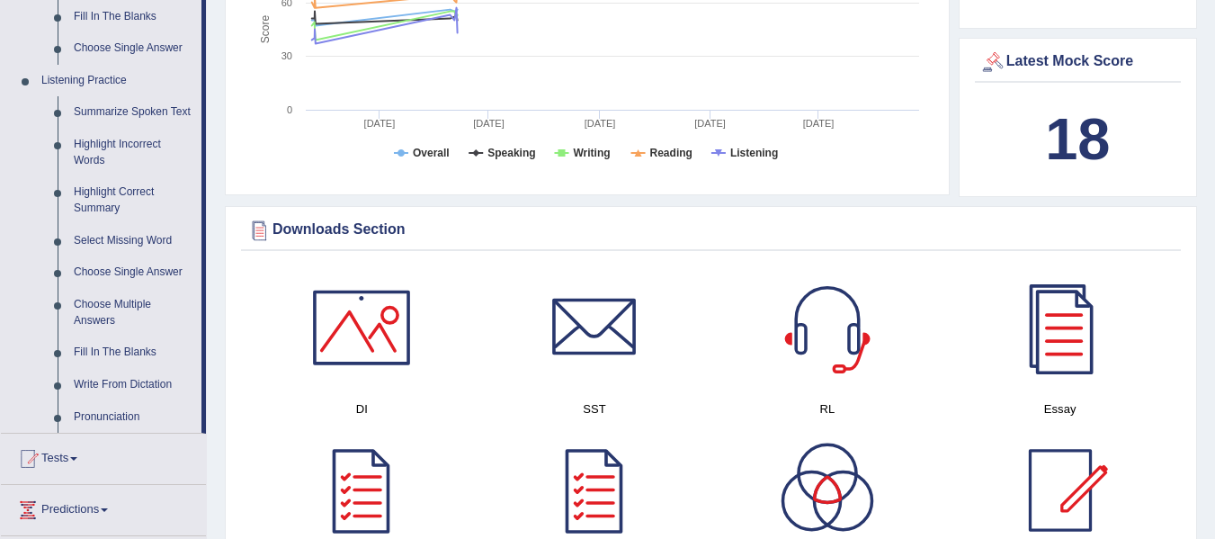
scroll to position [720, 0]
click at [133, 378] on link "Write From Dictation" at bounding box center [134, 384] width 136 height 32
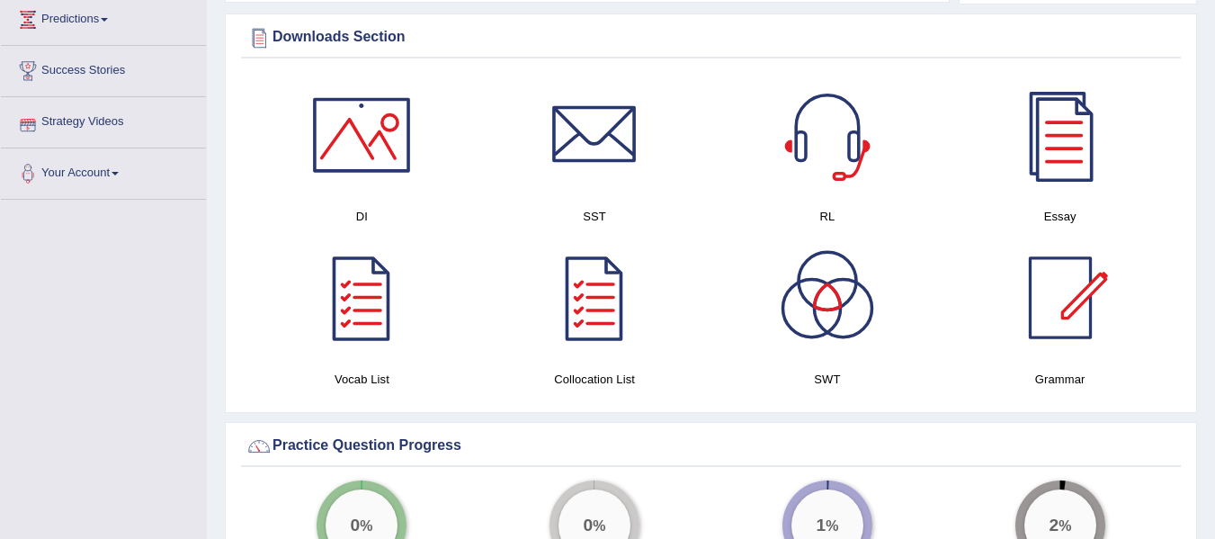
scroll to position [852, 0]
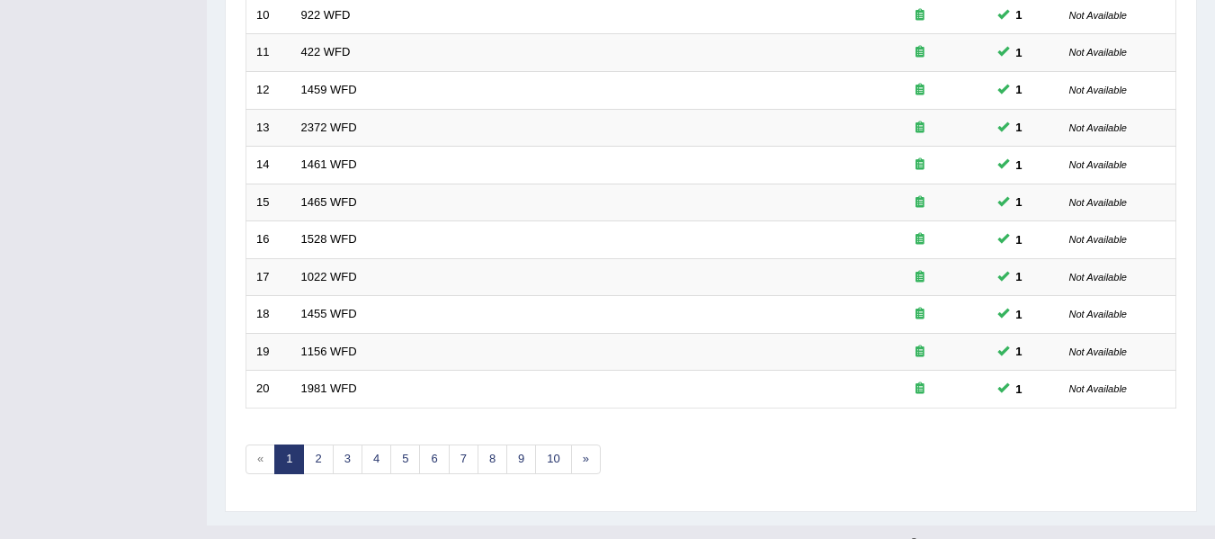
scroll to position [627, 0]
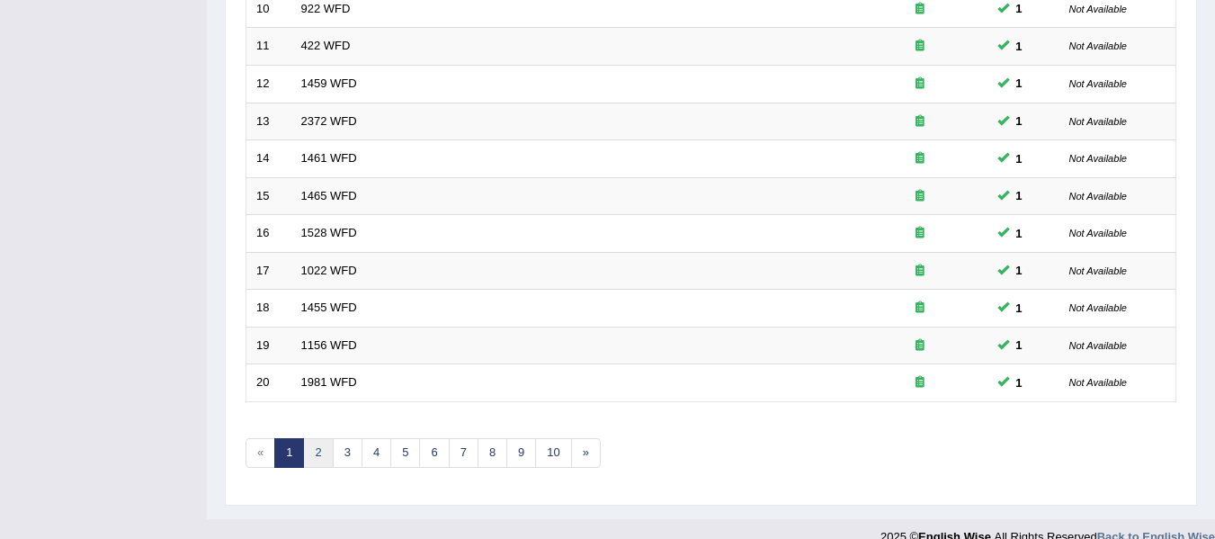
click at [312, 452] on link "2" at bounding box center [318, 453] width 30 height 30
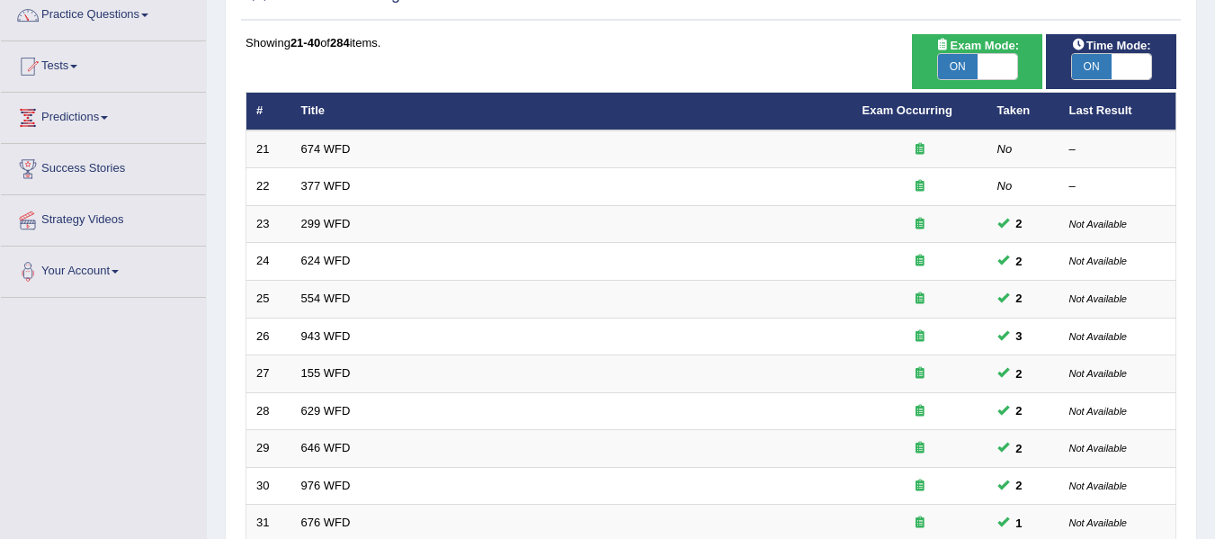
scroll to position [127, 0]
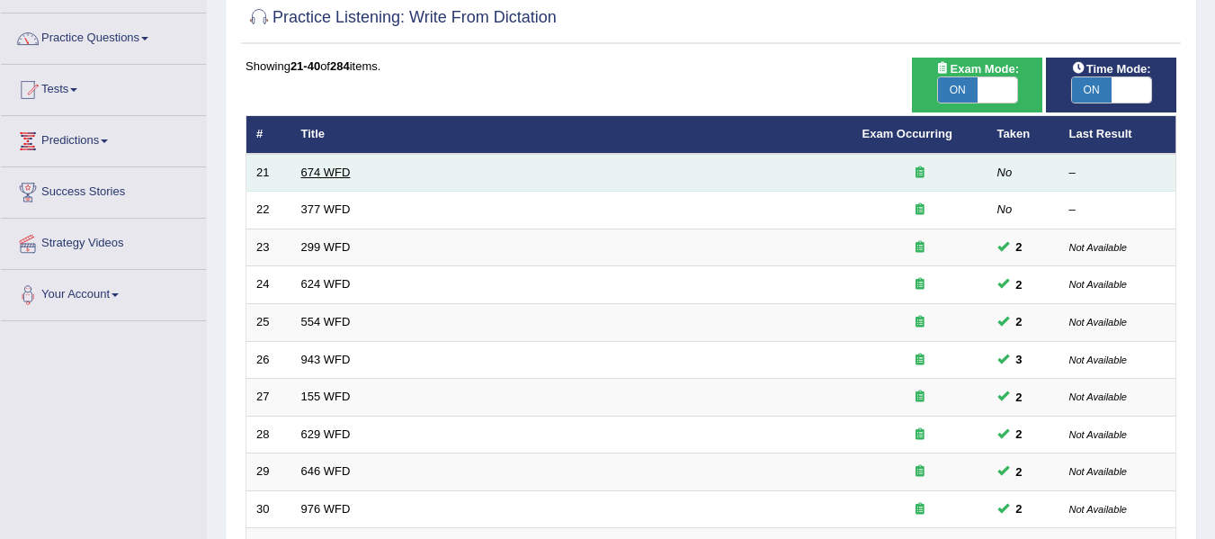
click at [325, 173] on link "674 WFD" at bounding box center [325, 172] width 49 height 13
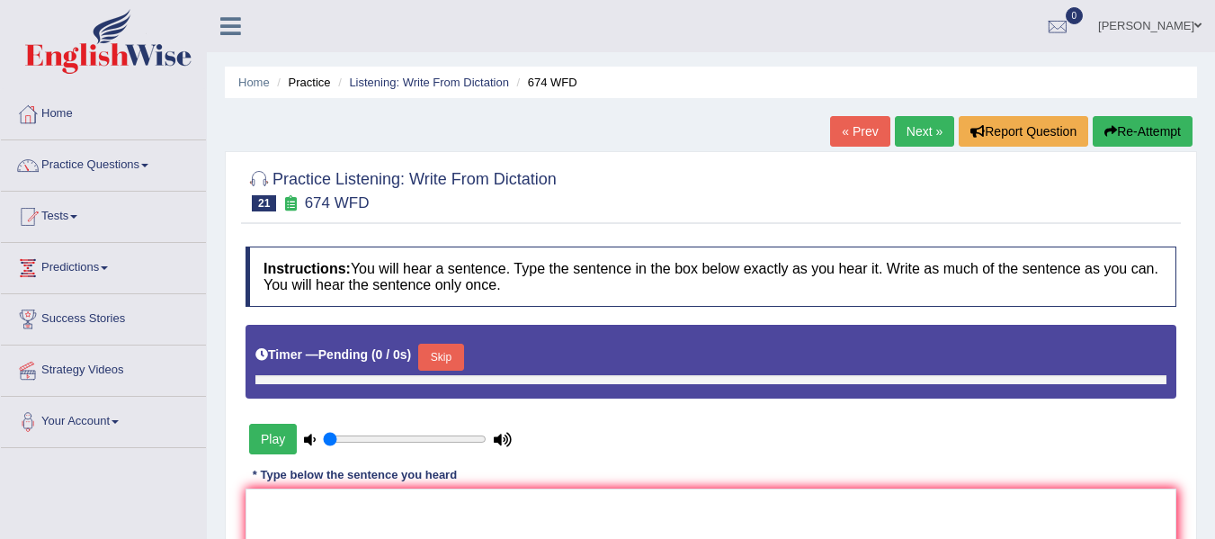
type input "0.65"
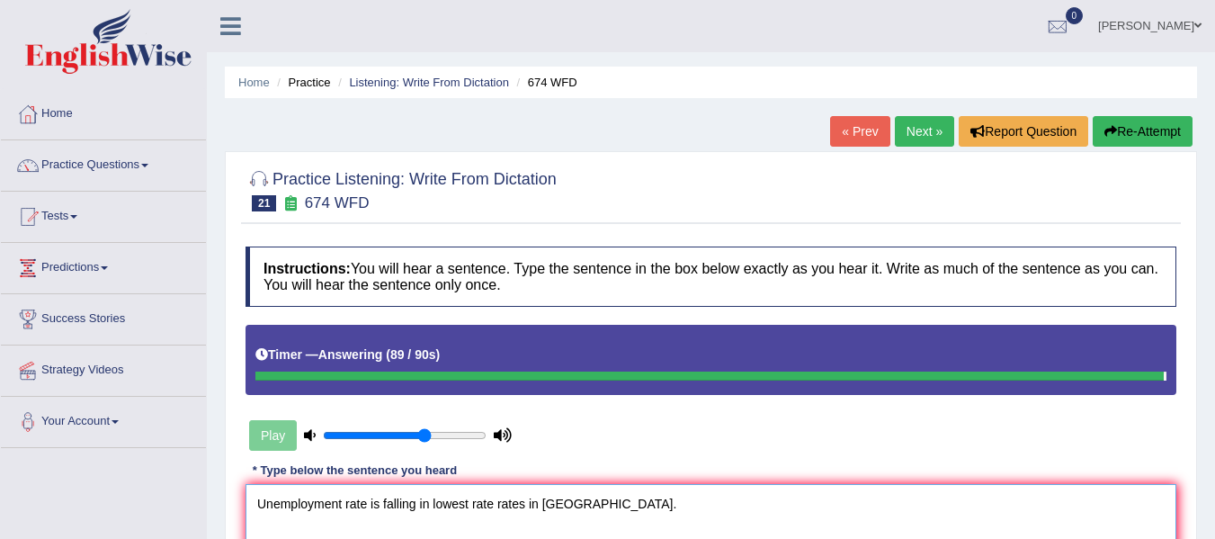
type textarea "Unemployment rate is falling in lowest rate rates in U.S United States."
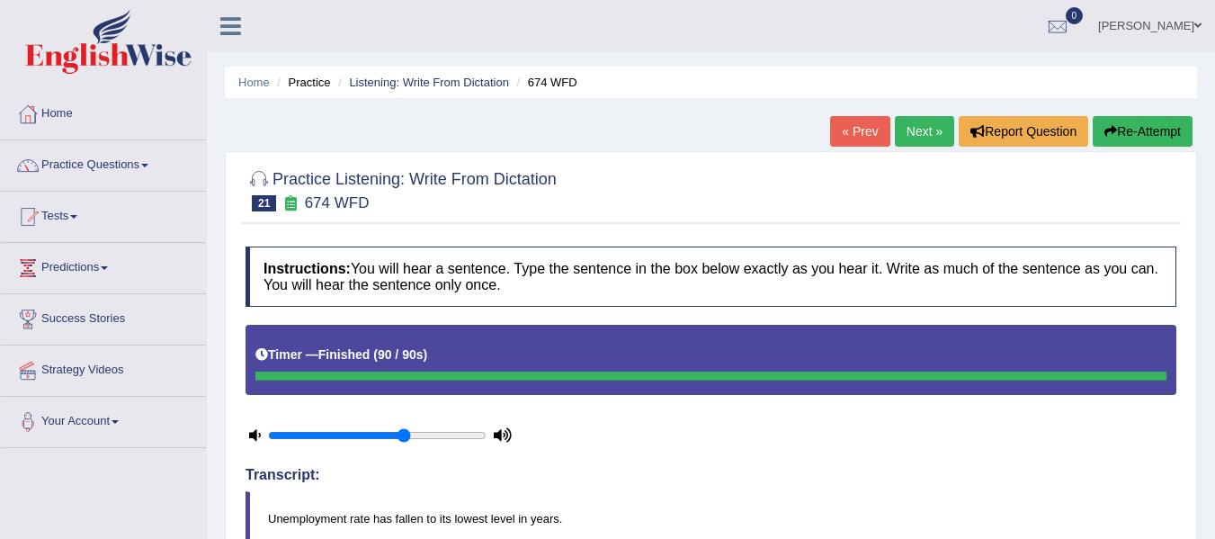
click at [906, 140] on link "Next »" at bounding box center [924, 131] width 59 height 31
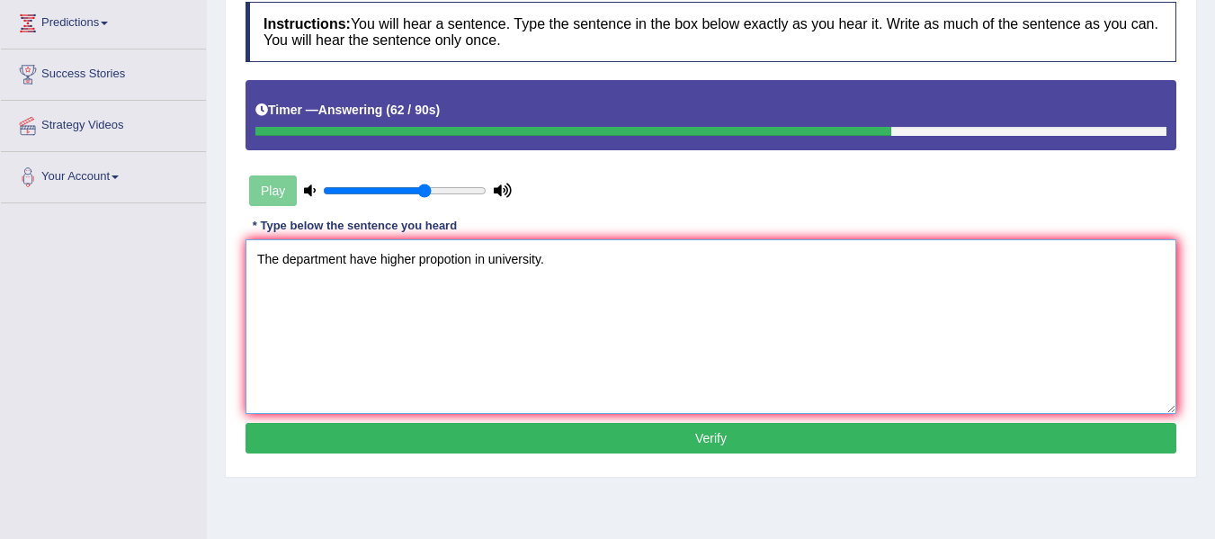
scroll to position [255, 0]
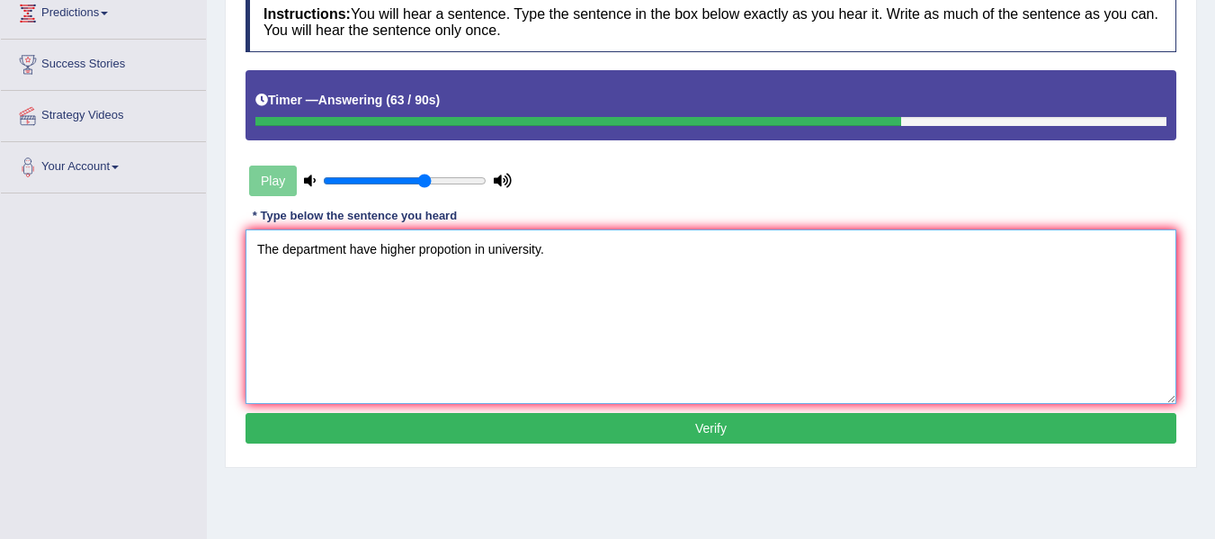
type textarea "The department have higher propotion in university."
click at [695, 432] on button "Verify" at bounding box center [711, 428] width 931 height 31
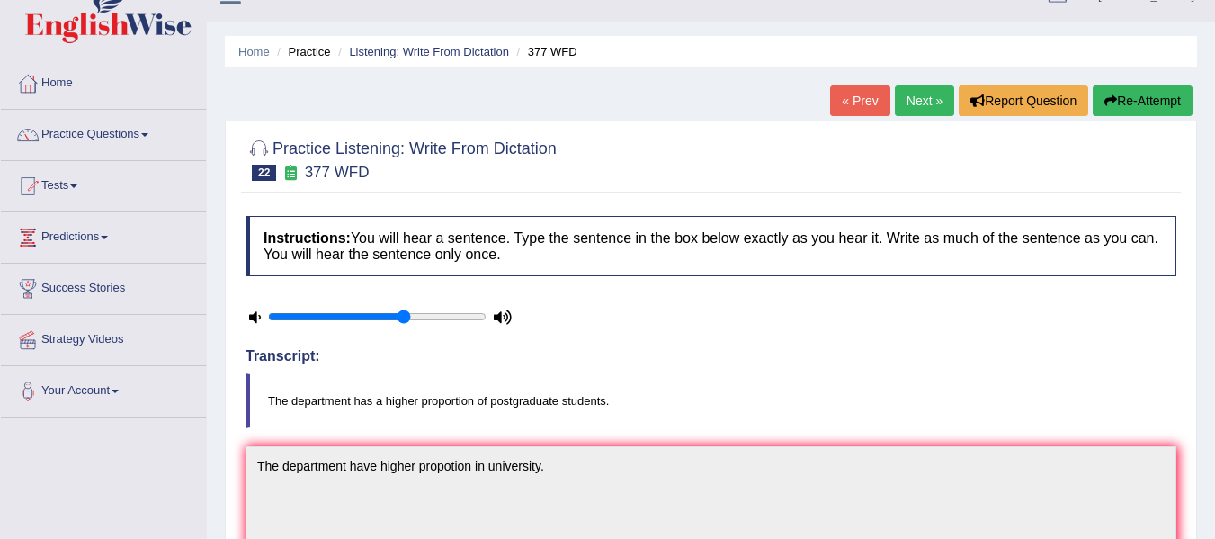
scroll to position [0, 0]
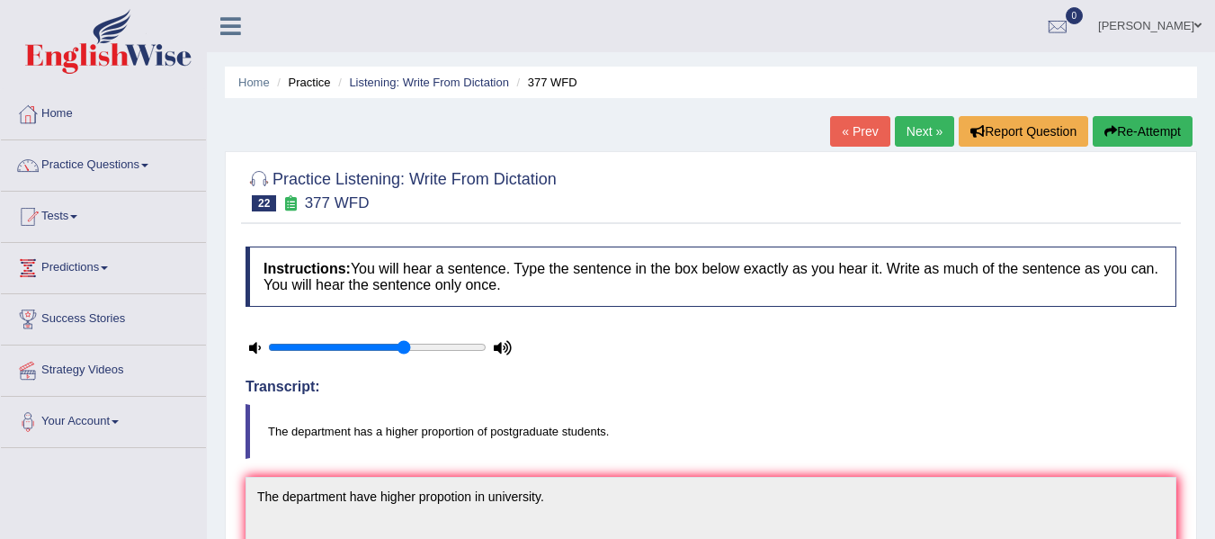
click at [903, 146] on link "Next »" at bounding box center [924, 131] width 59 height 31
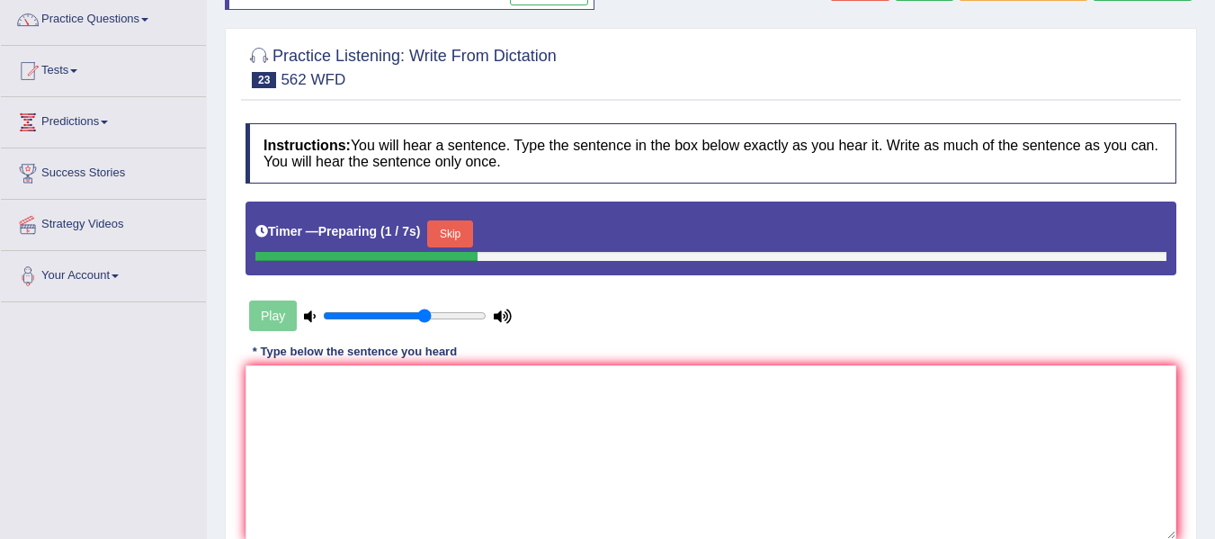
scroll to position [151, 0]
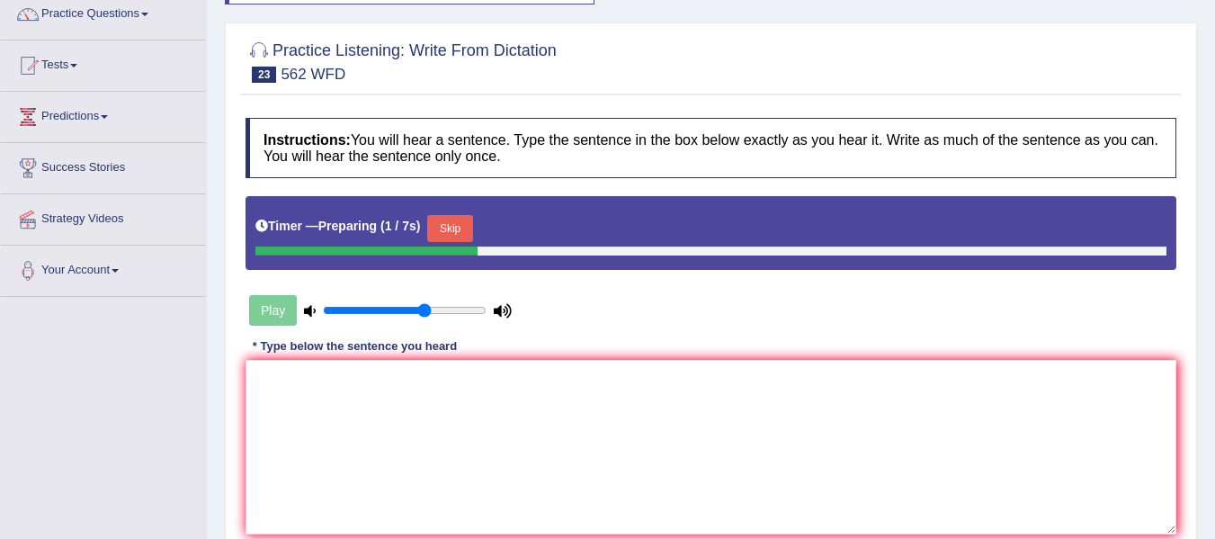
drag, startPoint x: 1221, startPoint y: 164, endPoint x: 1209, endPoint y: 245, distance: 81.9
click at [1209, 245] on html "Toggle navigation Home Practice Questions Speaking Practice Read Aloud Repeat S…" at bounding box center [607, 118] width 1215 height 539
click at [307, 383] on textarea at bounding box center [711, 447] width 931 height 174
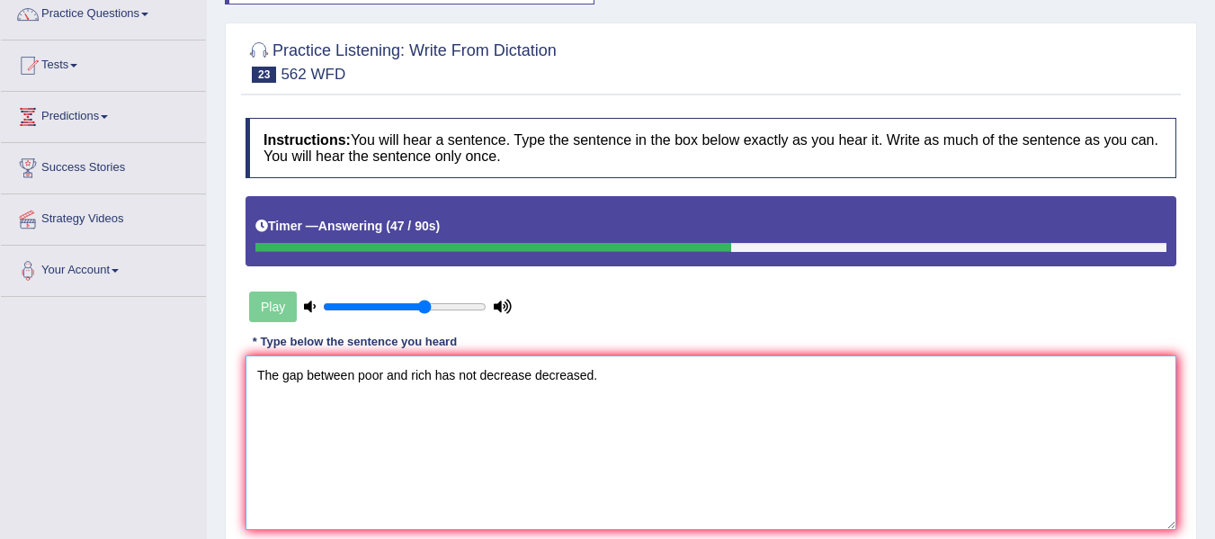
scroll to position [280, 0]
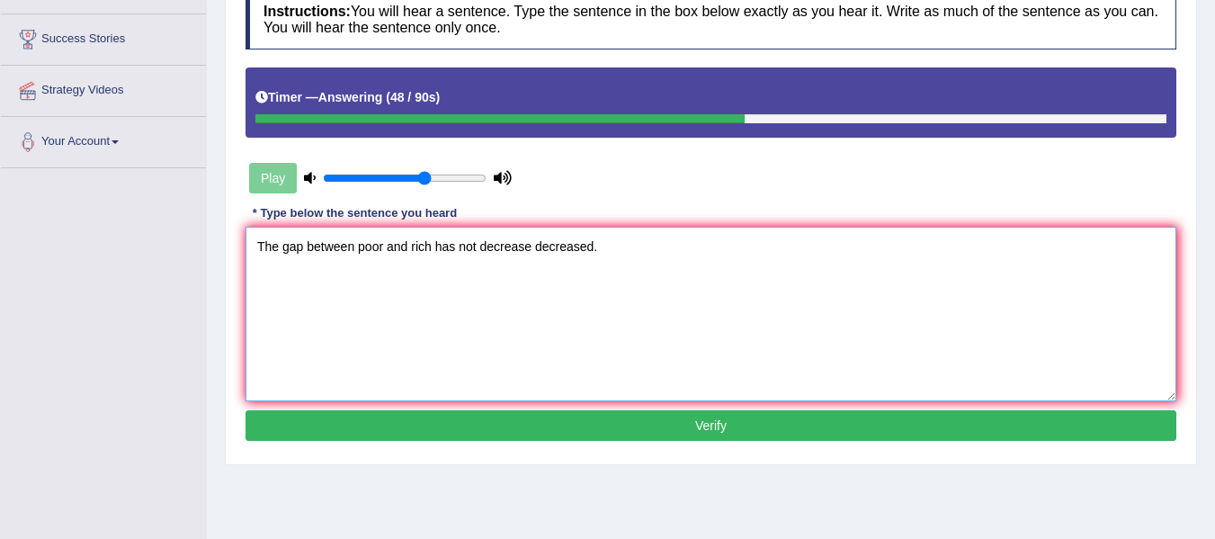
type textarea "The gap between poor and rich has not decrease decreased."
click at [645, 416] on button "Verify" at bounding box center [711, 425] width 931 height 31
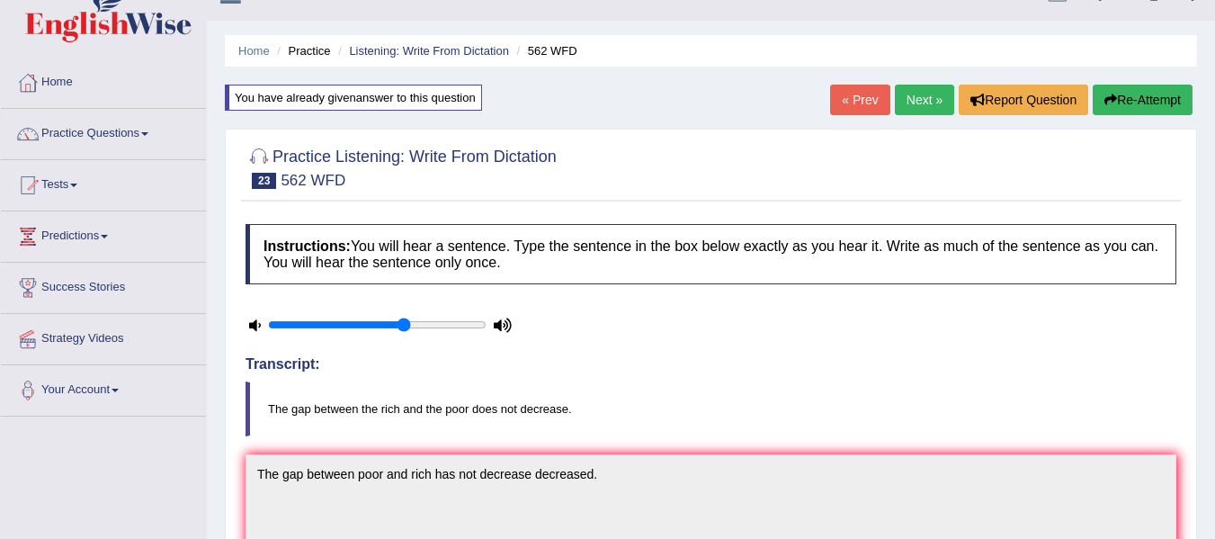
scroll to position [7, 0]
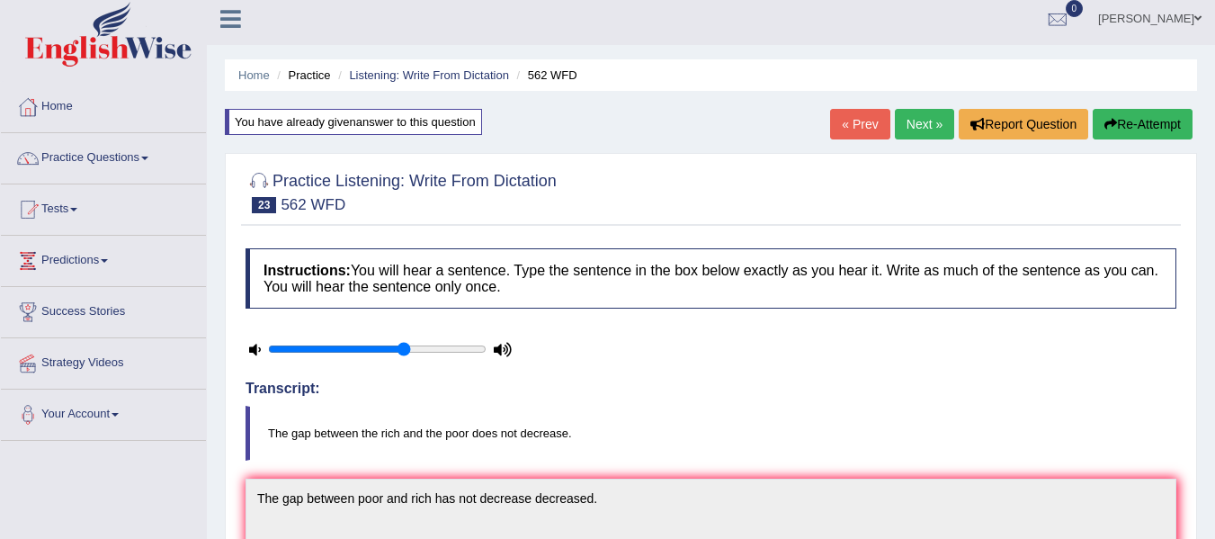
click at [928, 121] on link "Next »" at bounding box center [924, 124] width 59 height 31
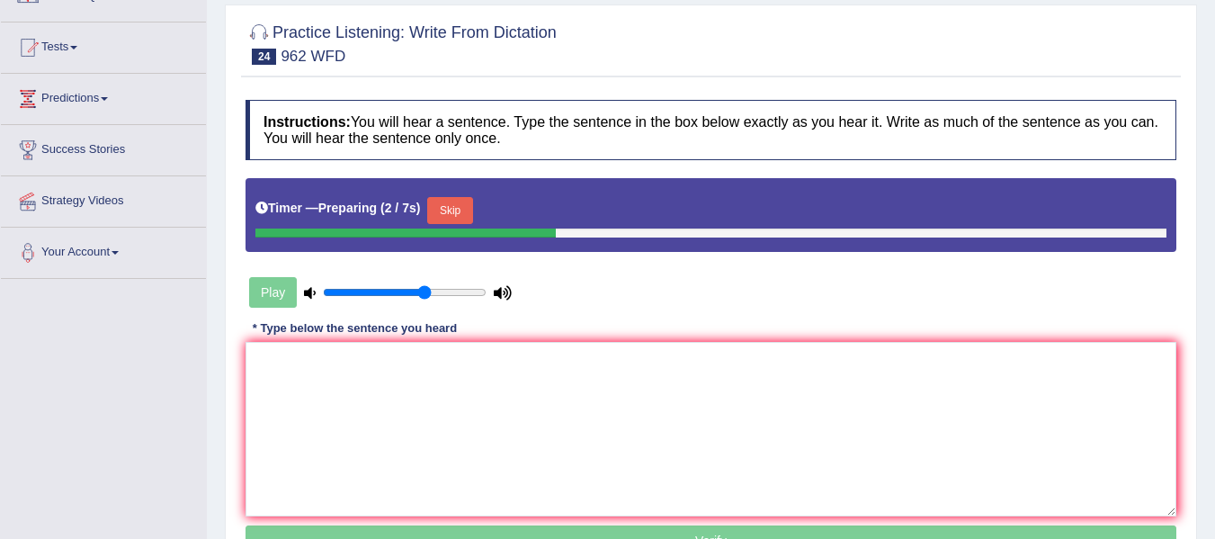
scroll to position [161, 0]
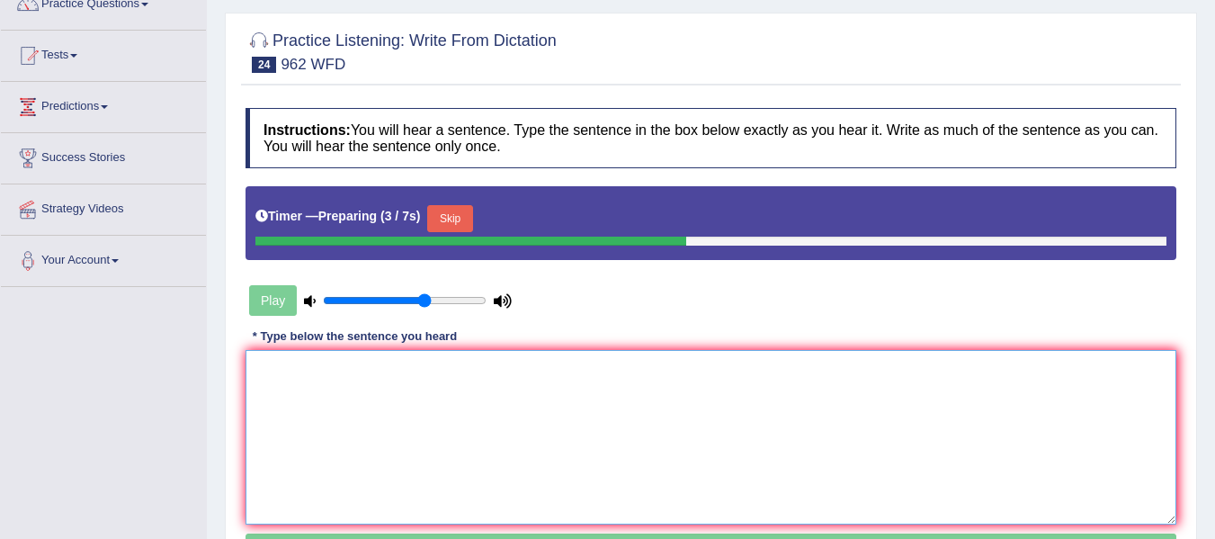
click at [368, 386] on textarea at bounding box center [711, 437] width 931 height 174
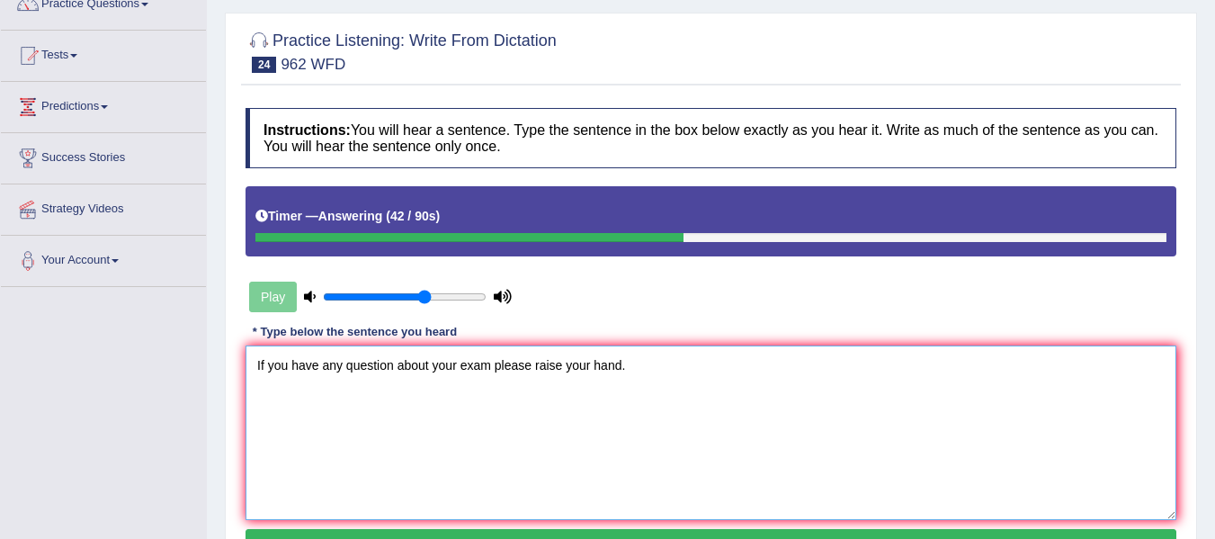
type textarea "If you have any question about your exam please raise your hand."
click at [424, 536] on button "Verify" at bounding box center [711, 544] width 931 height 31
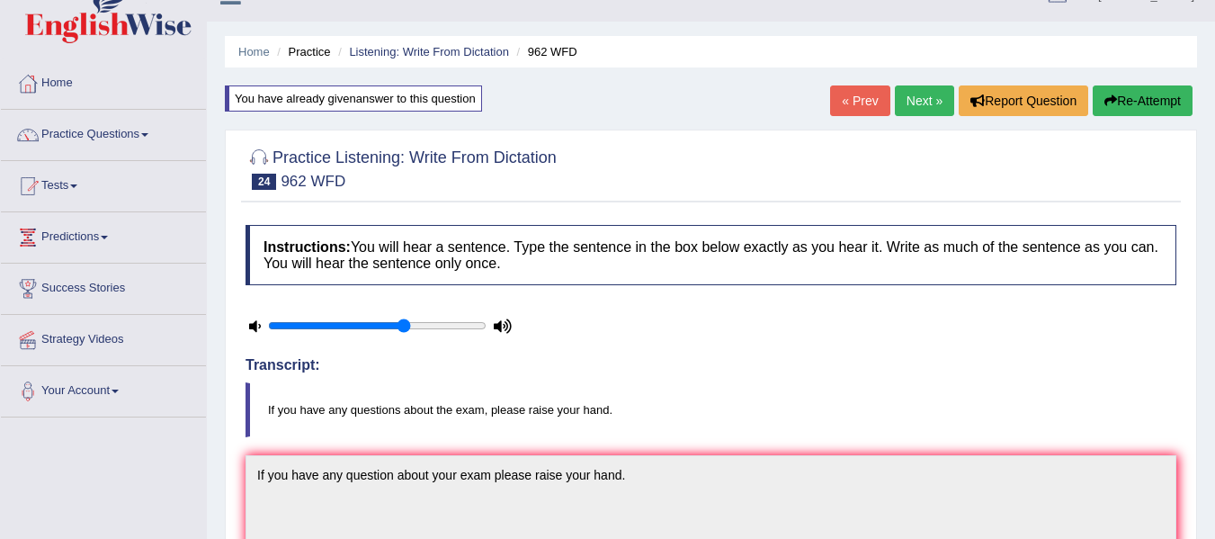
scroll to position [23, 0]
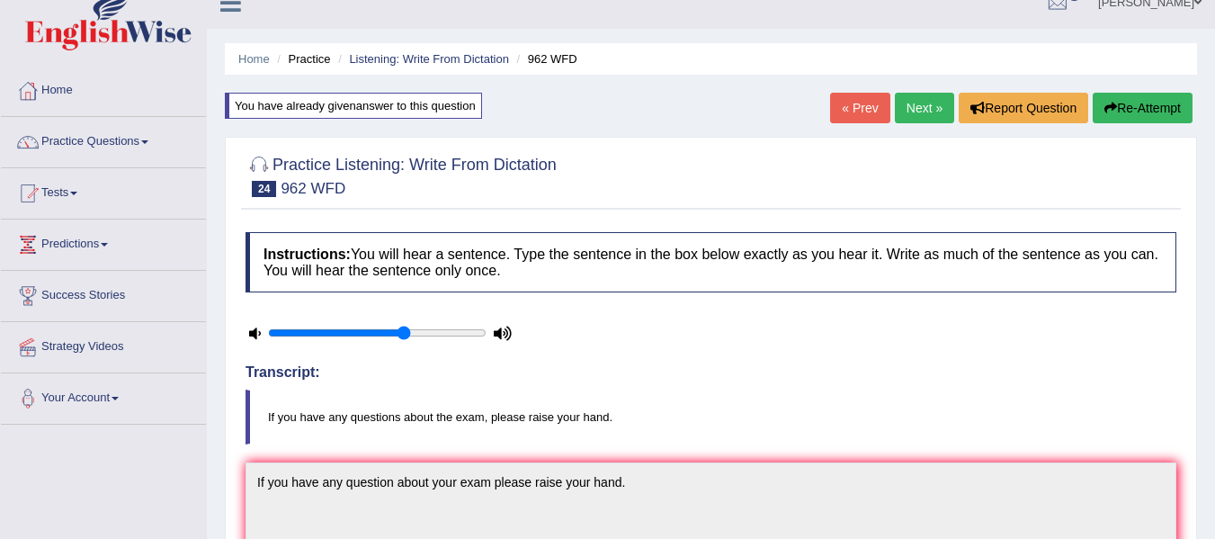
click at [930, 112] on link "Next »" at bounding box center [924, 108] width 59 height 31
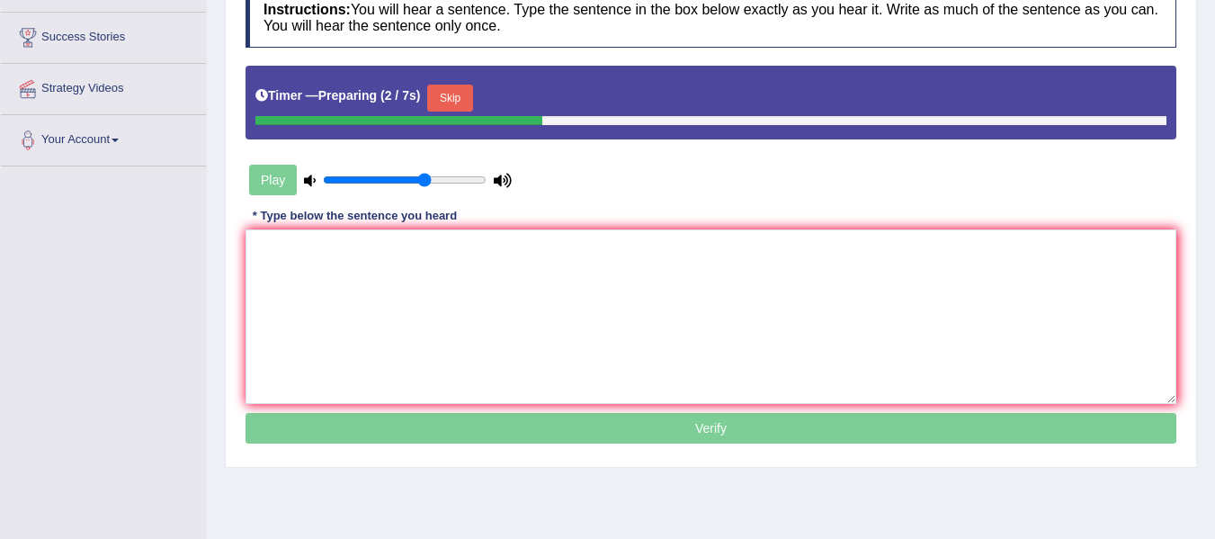
scroll to position [287, 0]
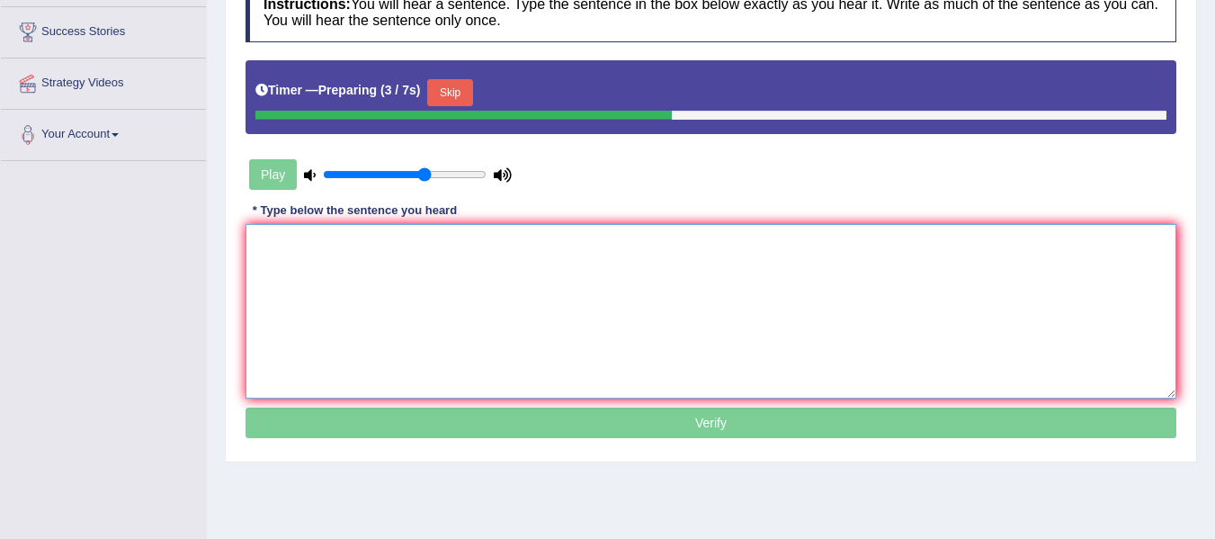
click at [602, 265] on textarea at bounding box center [711, 311] width 931 height 174
